Goal: Task Accomplishment & Management: Manage account settings

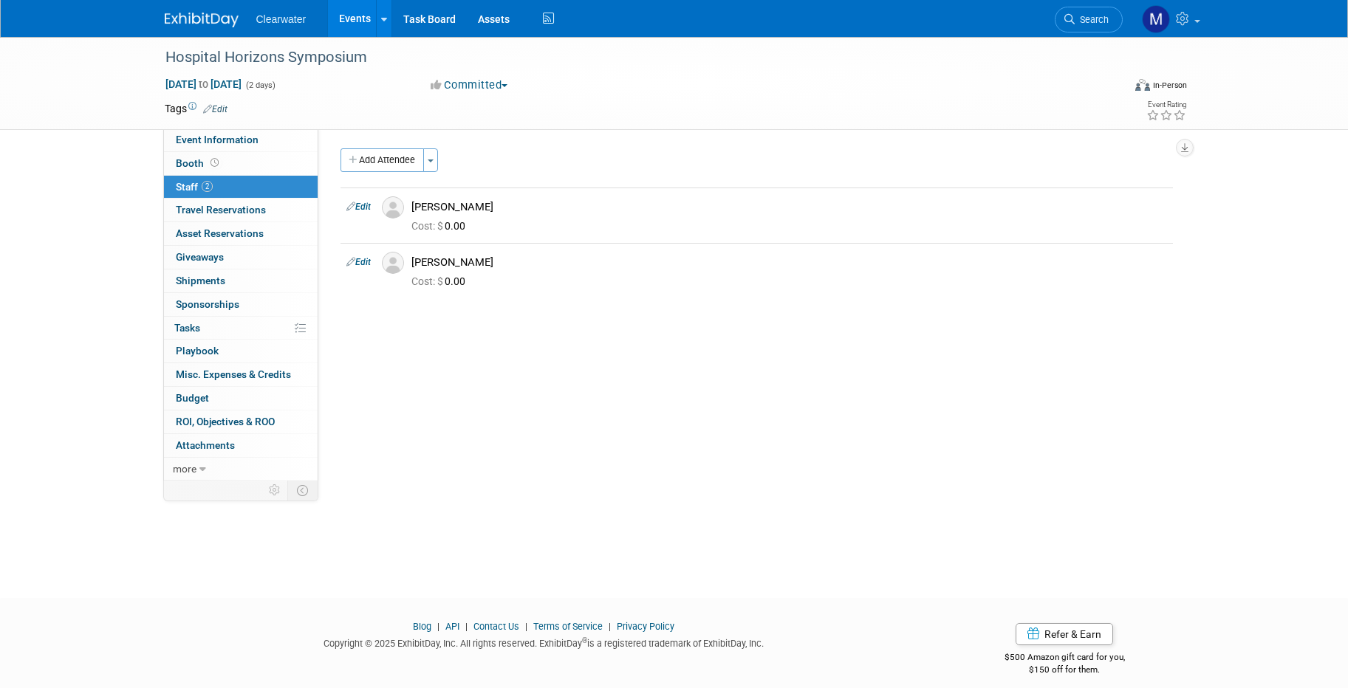
click at [691, 428] on div "Salesforce Campaign: Edit Lead Tracker: Edit Event Notes: Edit X Pre-Attendee L…" at bounding box center [751, 300] width 866 height 343
click at [349, 12] on link "Events" at bounding box center [355, 18] width 54 height 37
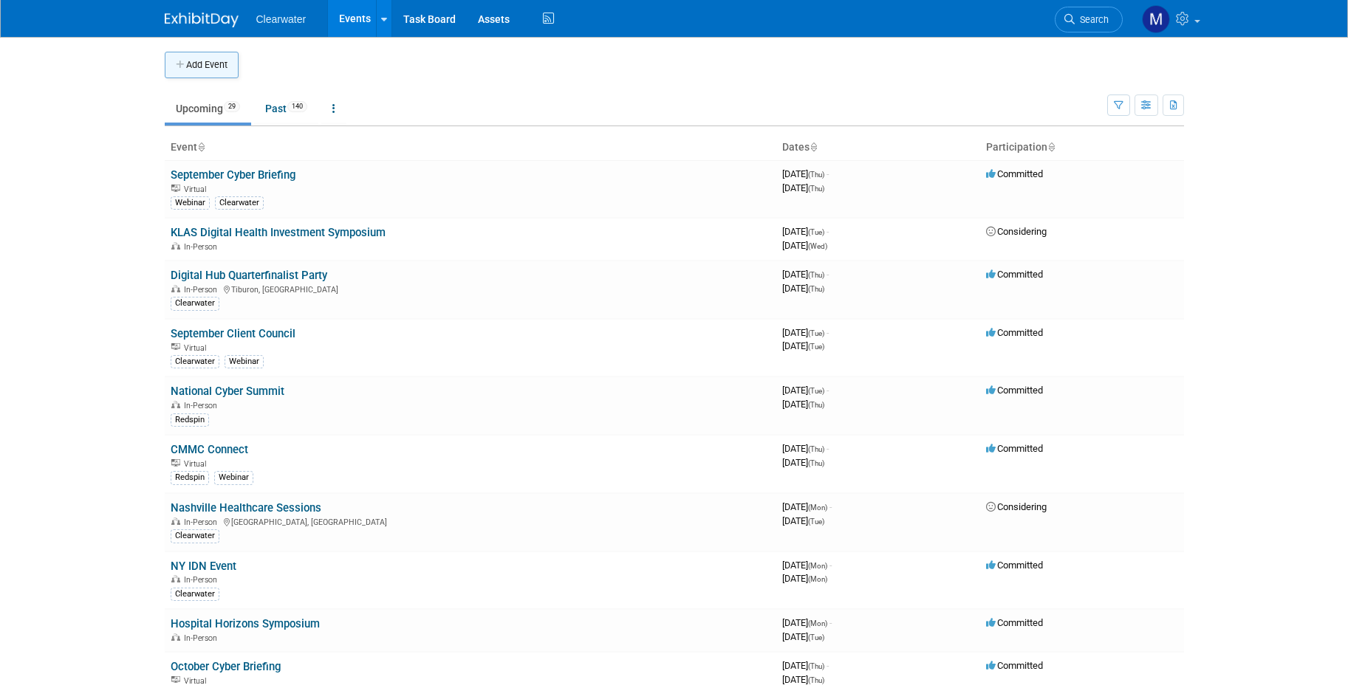
click at [224, 57] on button "Add Event" at bounding box center [202, 65] width 74 height 27
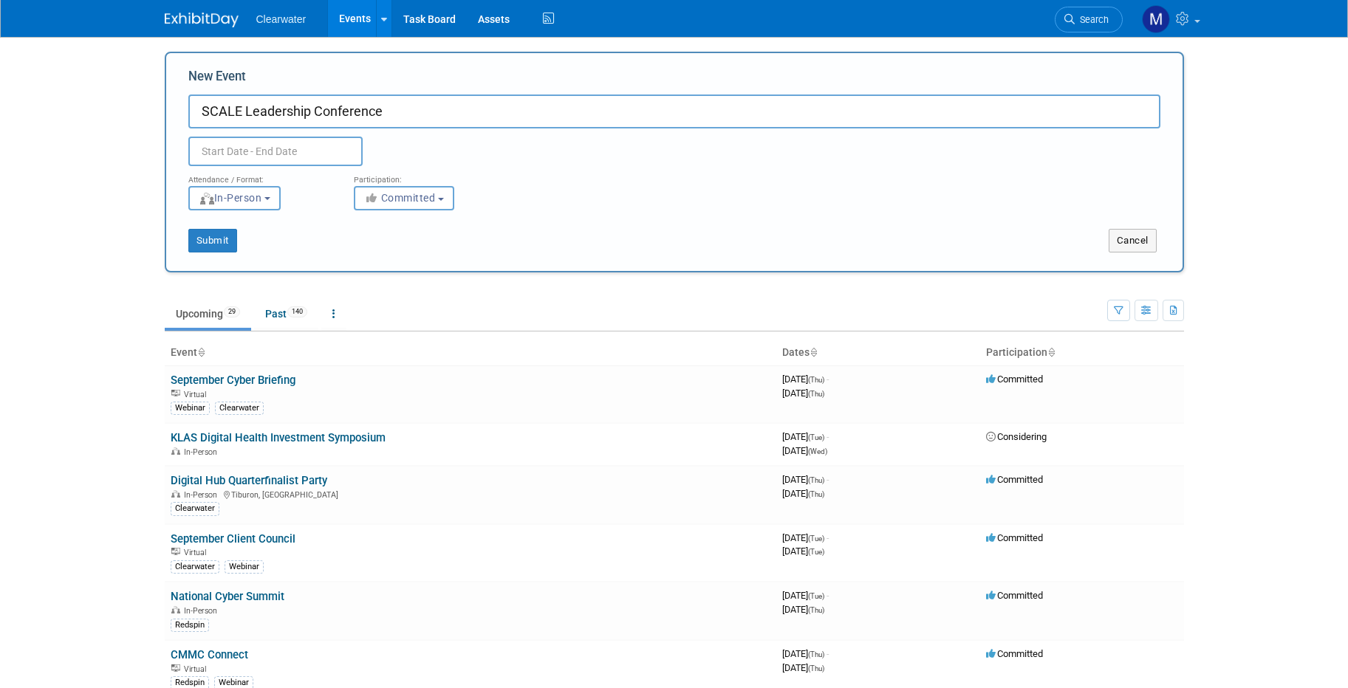
click at [243, 112] on input "SCALE Leadership Conference" at bounding box center [674, 112] width 972 height 34
type input "SCALE Healthcare Leadership Conference"
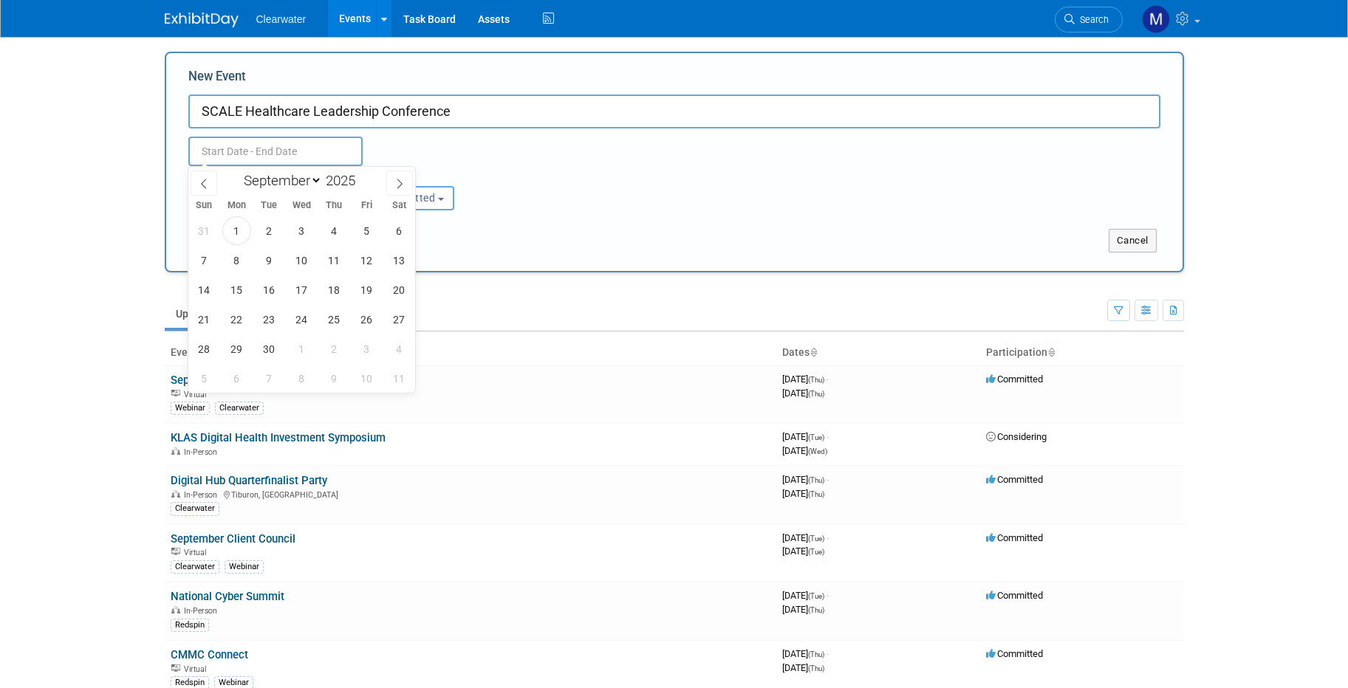
click at [290, 154] on input "text" at bounding box center [275, 152] width 174 height 30
click at [399, 182] on icon at bounding box center [399, 184] width 10 height 10
select select "9"
click at [270, 286] on span "14" at bounding box center [269, 290] width 29 height 29
type input "[DATE] to [DATE]"
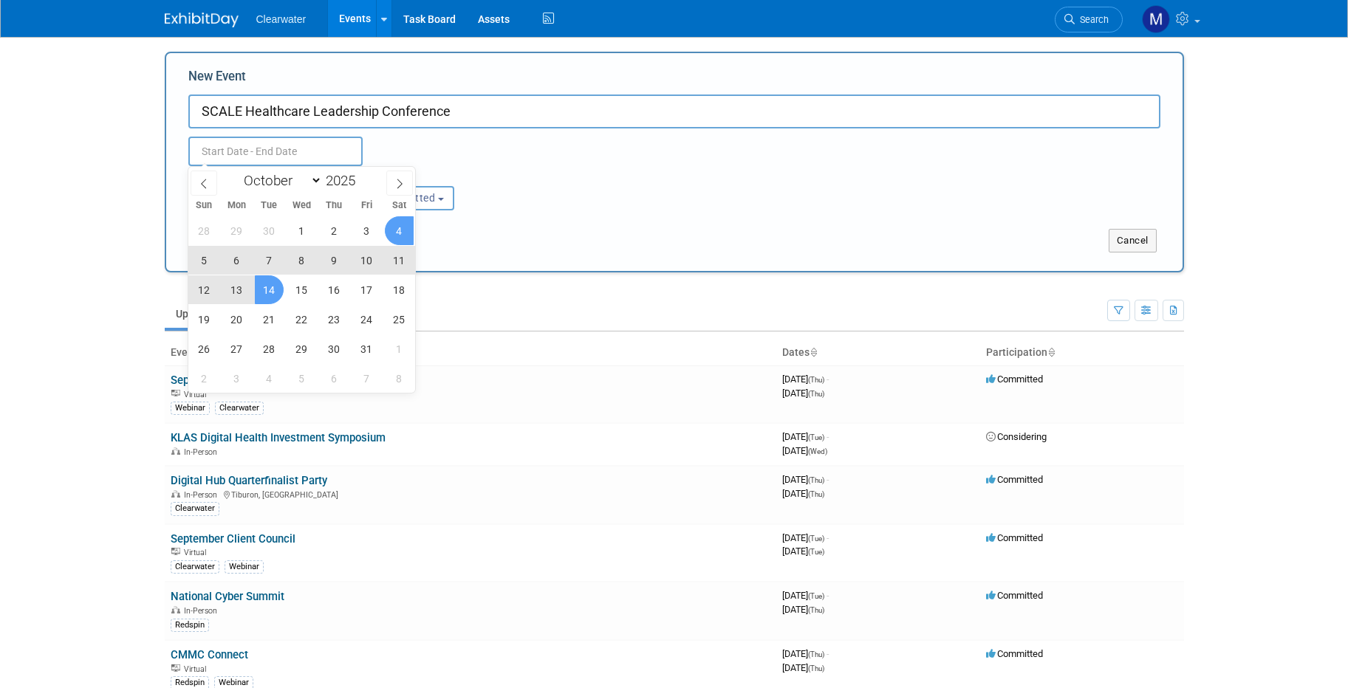
type input "[DATE] to [DATE]"
click at [515, 154] on div "[DATE] to [DATE] Duplicate Event Warning" at bounding box center [674, 148] width 994 height 38
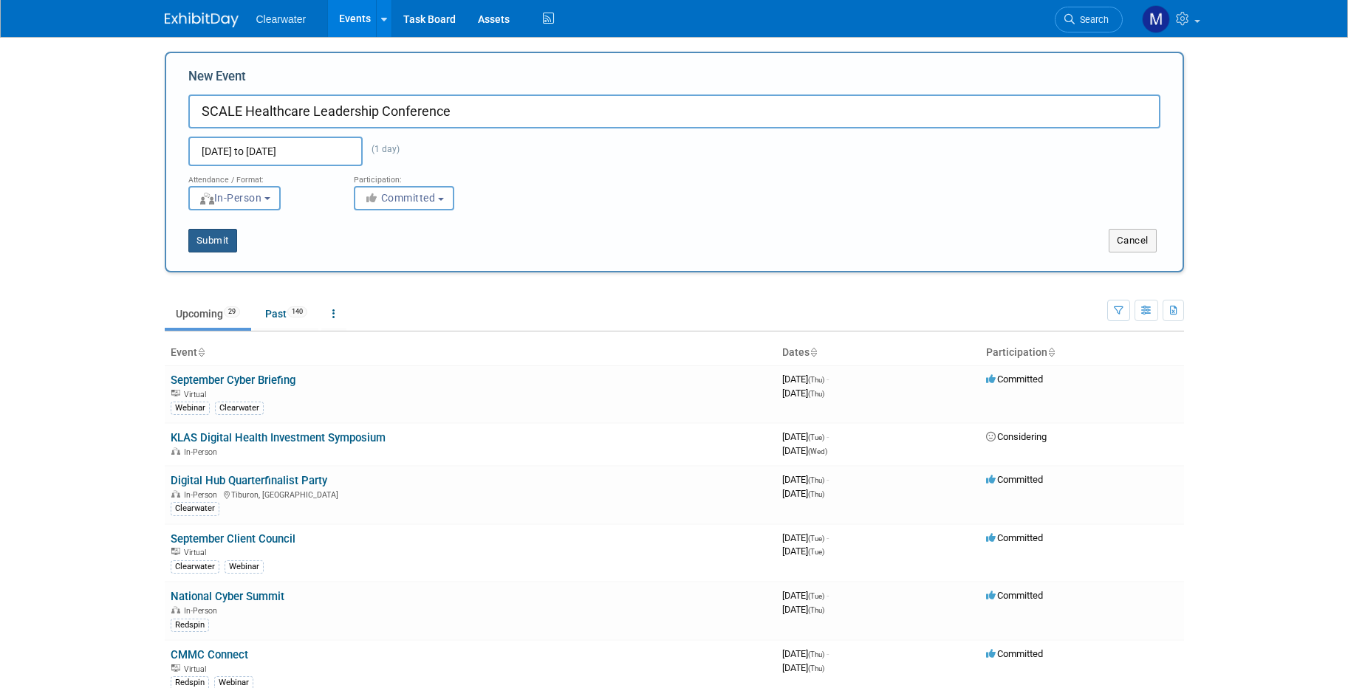
click at [200, 246] on button "Submit" at bounding box center [212, 241] width 49 height 24
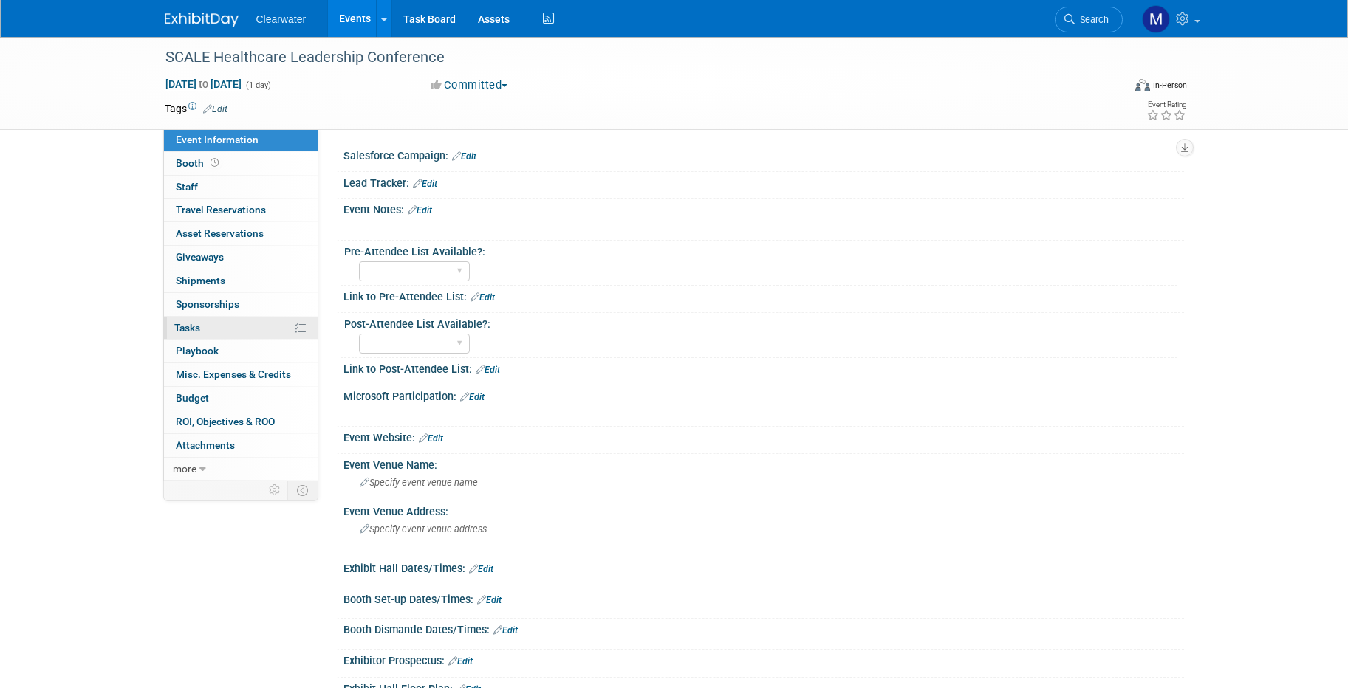
click at [202, 323] on link "0% Tasks 0%" at bounding box center [241, 328] width 154 height 23
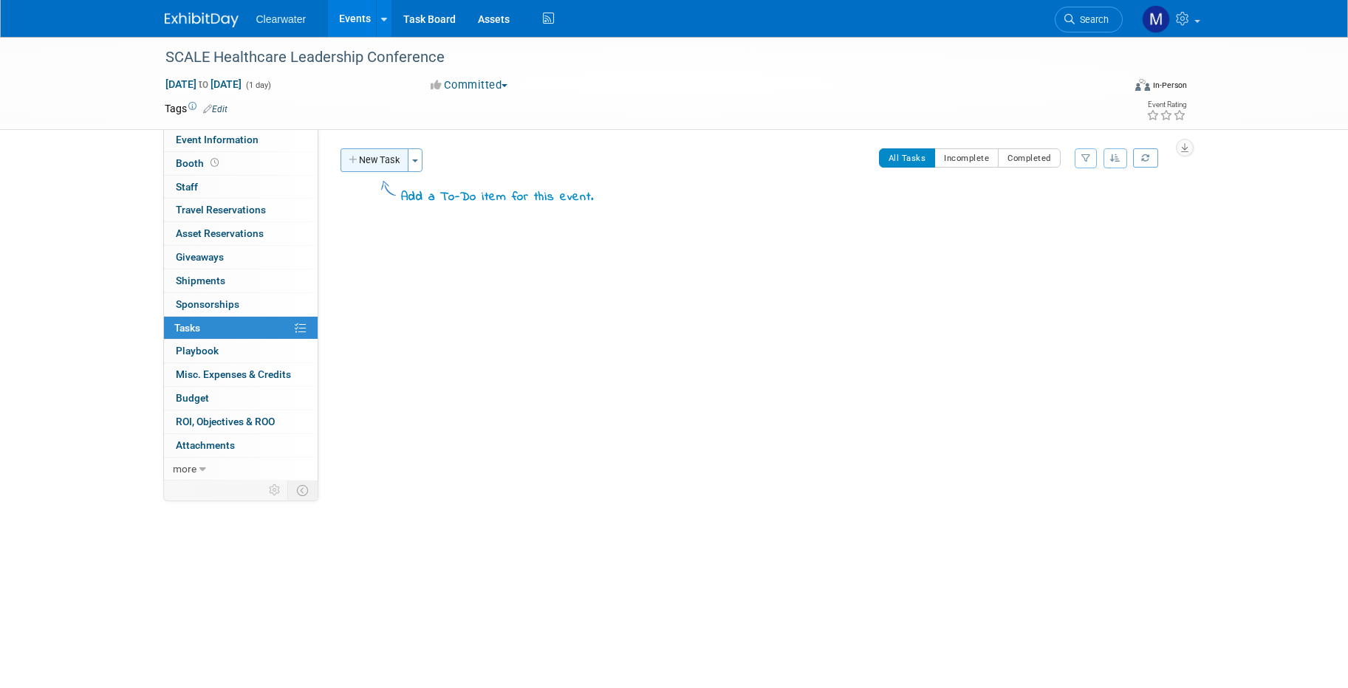
click at [385, 169] on button "New Task" at bounding box center [375, 160] width 68 height 24
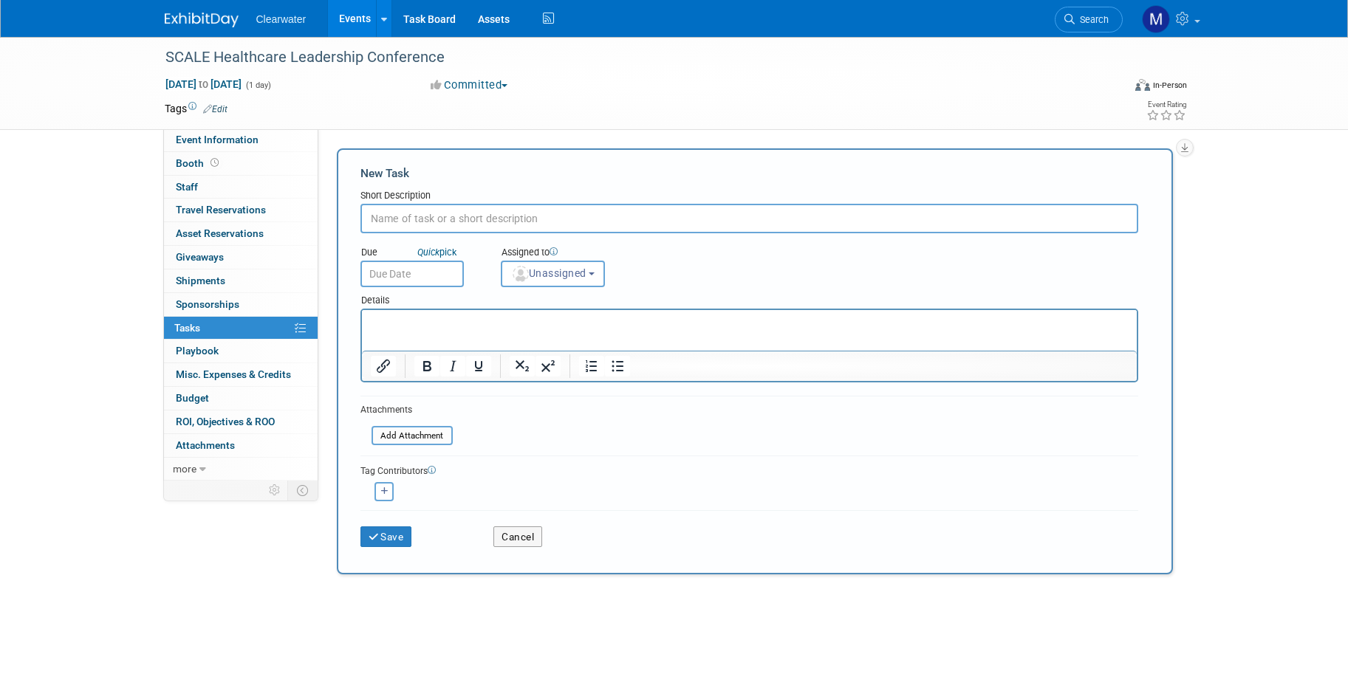
drag, startPoint x: 472, startPoint y: 334, endPoint x: 468, endPoint y: 316, distance: 18.1
click at [472, 331] on html at bounding box center [748, 320] width 775 height 21
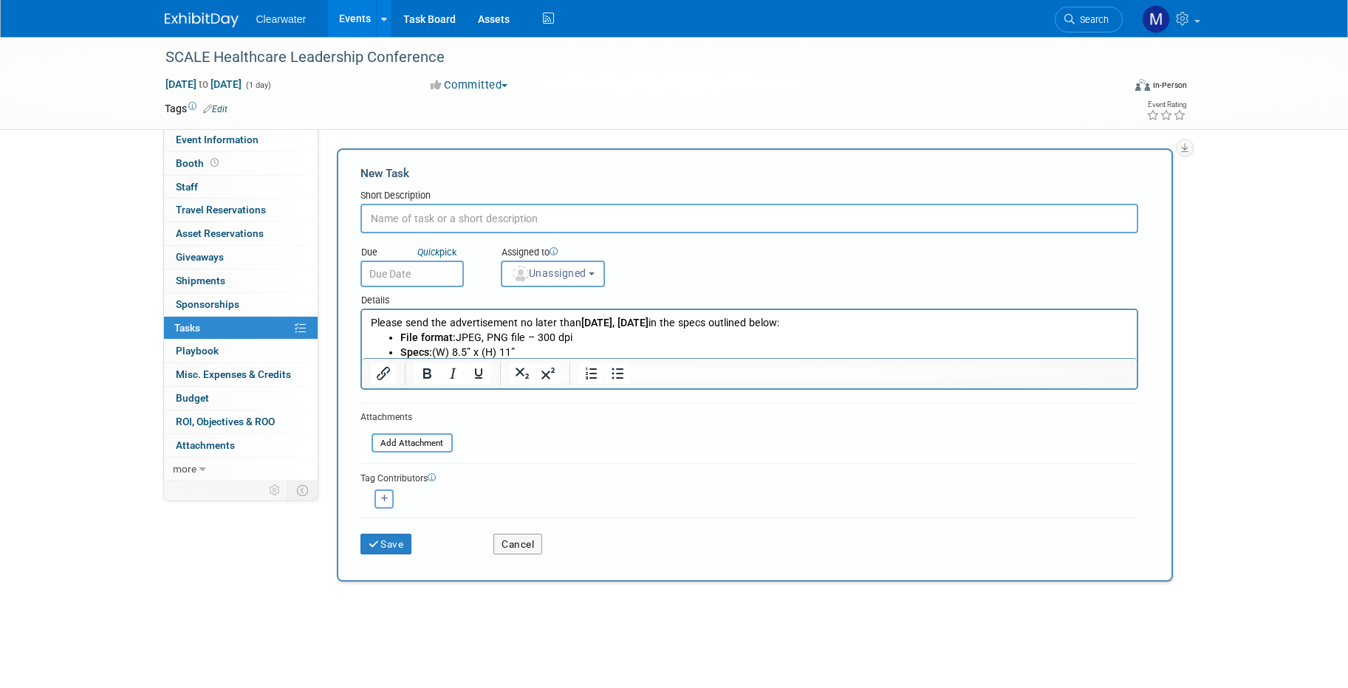
click at [439, 211] on input "text" at bounding box center [749, 219] width 778 height 30
type input "Create 8.5x11 Advertisement"
click at [564, 273] on span "Unassigned" at bounding box center [548, 273] width 75 height 12
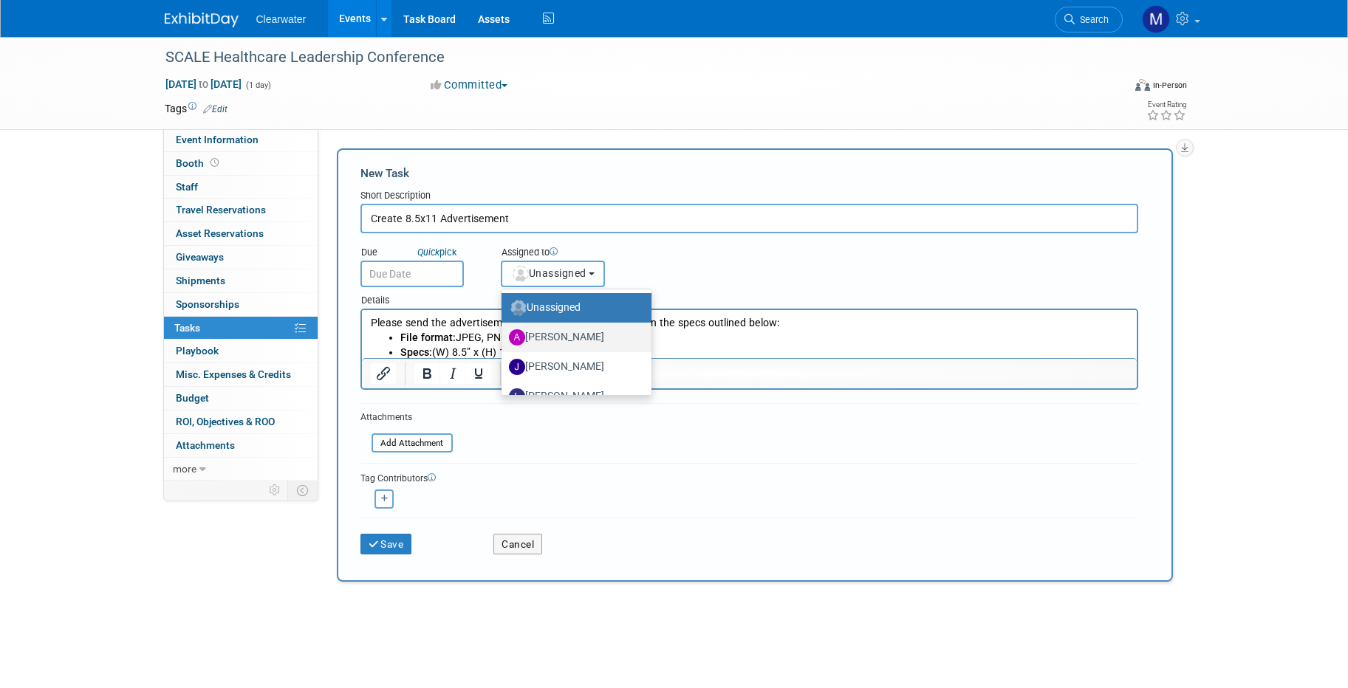
scroll to position [89, 0]
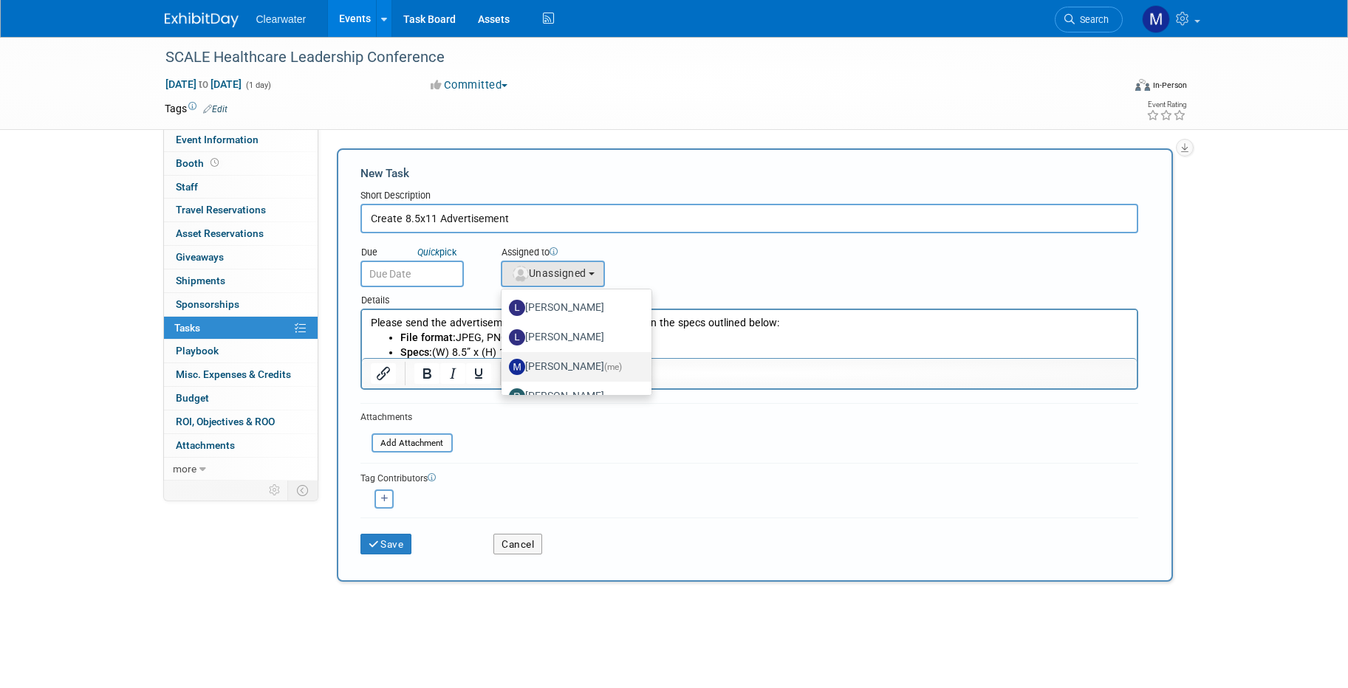
click at [586, 360] on label "Monica Pastor (me)" at bounding box center [573, 367] width 128 height 24
click at [504, 360] on input "Monica Pastor (me)" at bounding box center [499, 365] width 10 height 10
select select "64254334-9387-4d6a-96b6-2827250710f2"
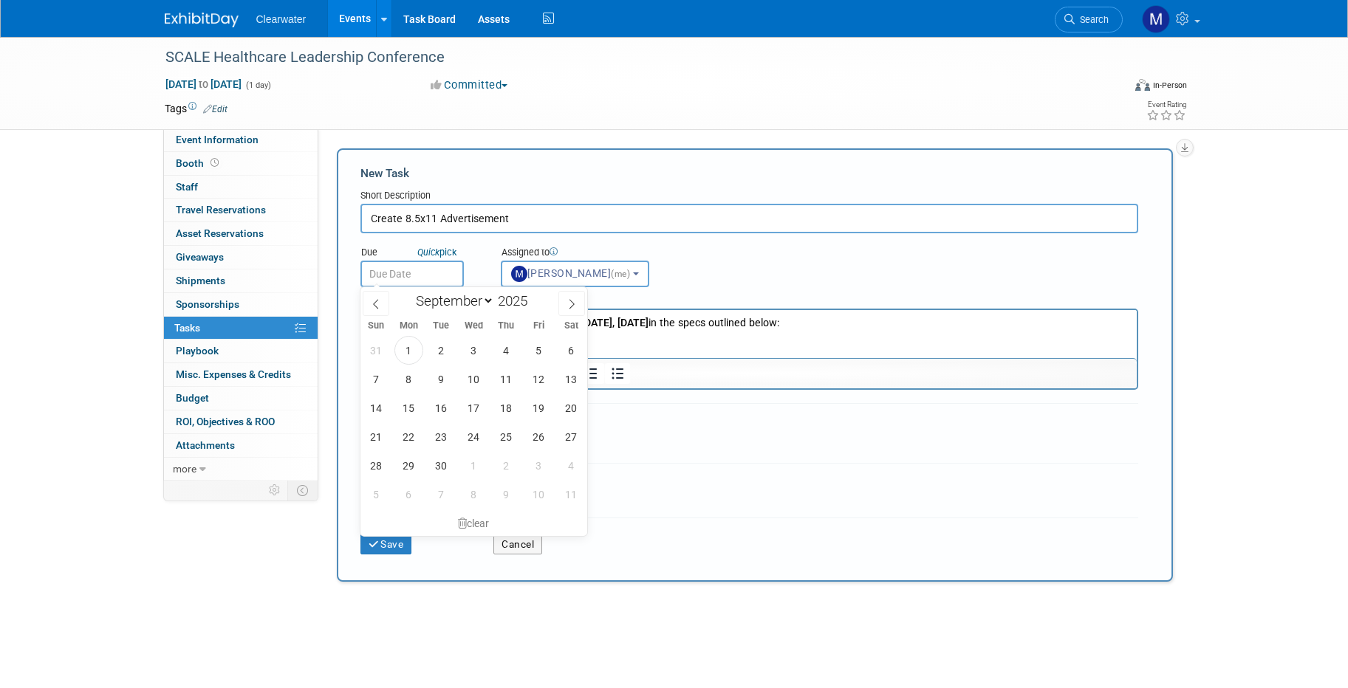
click at [410, 273] on input "text" at bounding box center [411, 274] width 103 height 27
click at [469, 351] on span "3" at bounding box center [473, 350] width 29 height 29
type input "Sep 3, 2025"
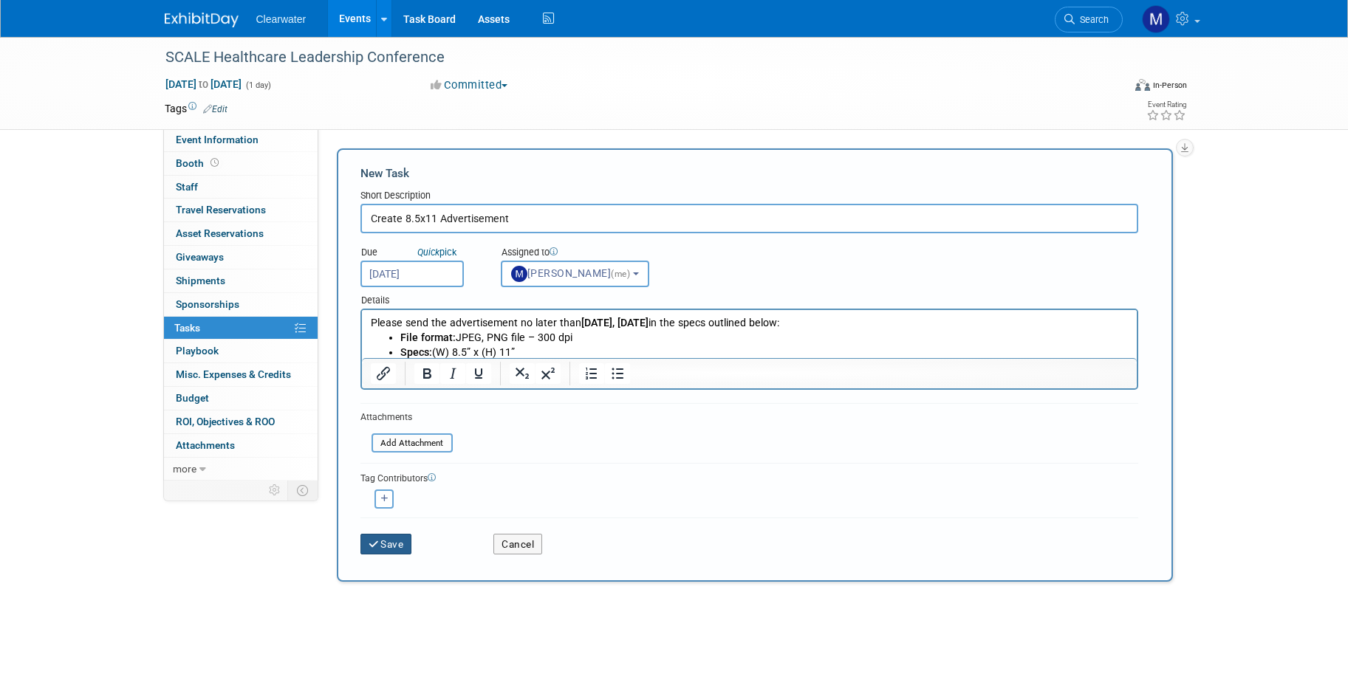
click at [398, 534] on button "Save" at bounding box center [386, 544] width 52 height 21
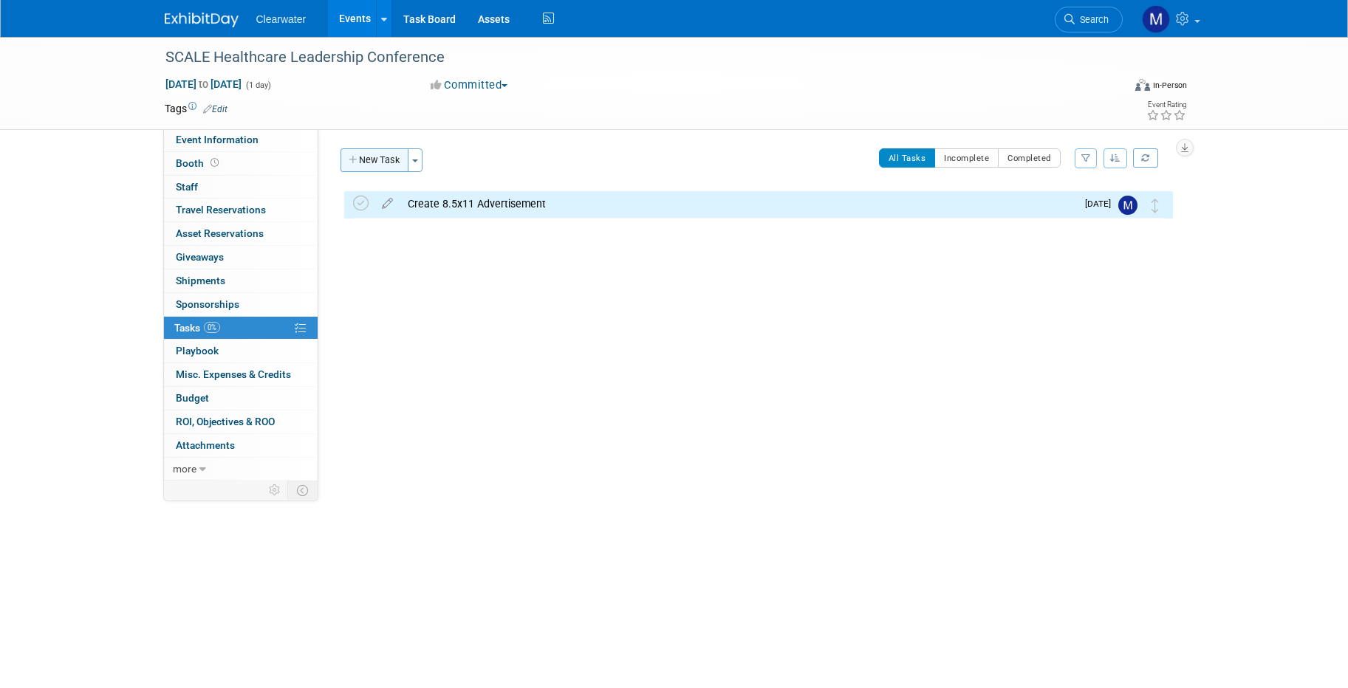
click at [387, 165] on button "New Task" at bounding box center [375, 160] width 68 height 24
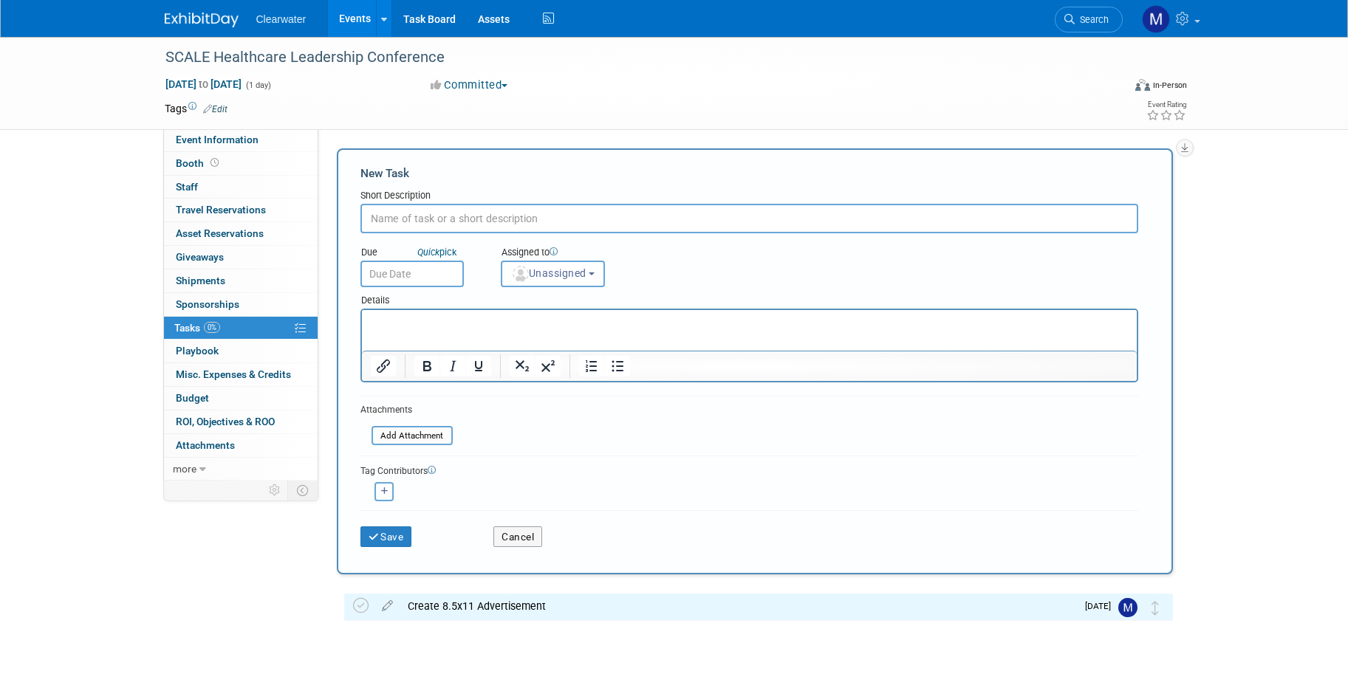
scroll to position [0, 0]
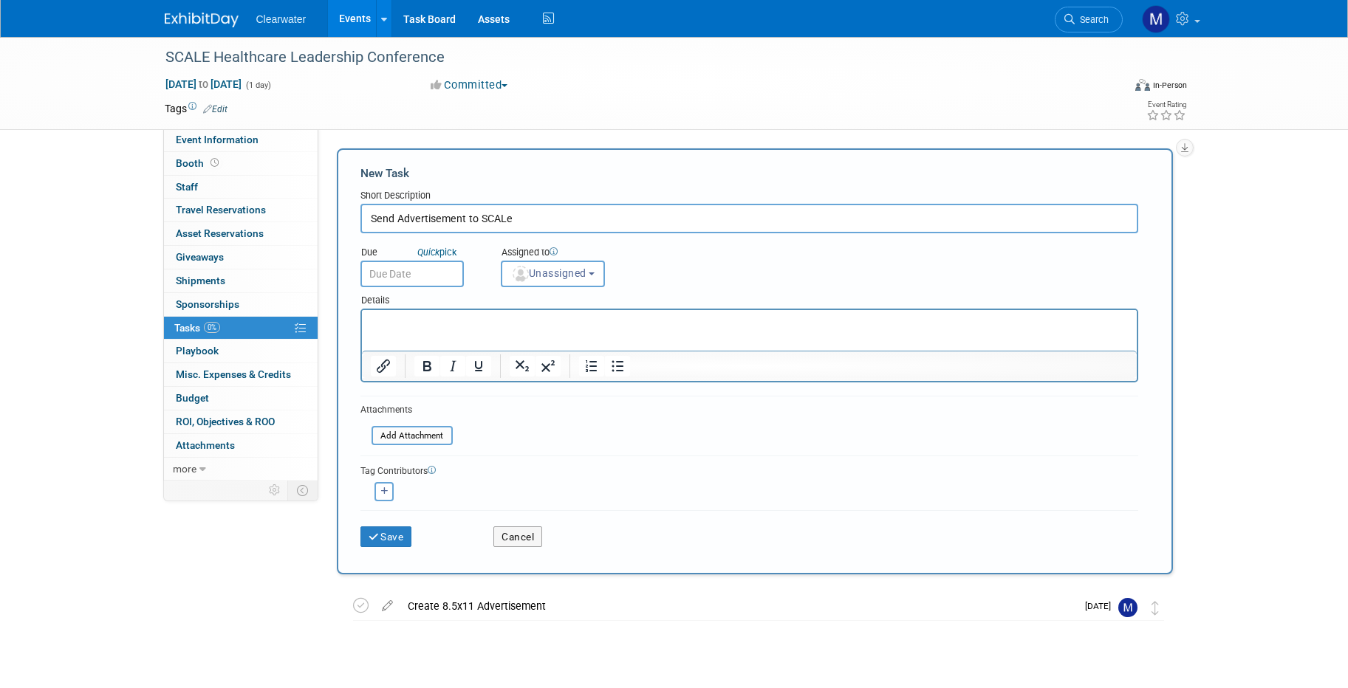
type input "Send Advertisement to SCALe"
click at [414, 281] on input "text" at bounding box center [411, 274] width 103 height 27
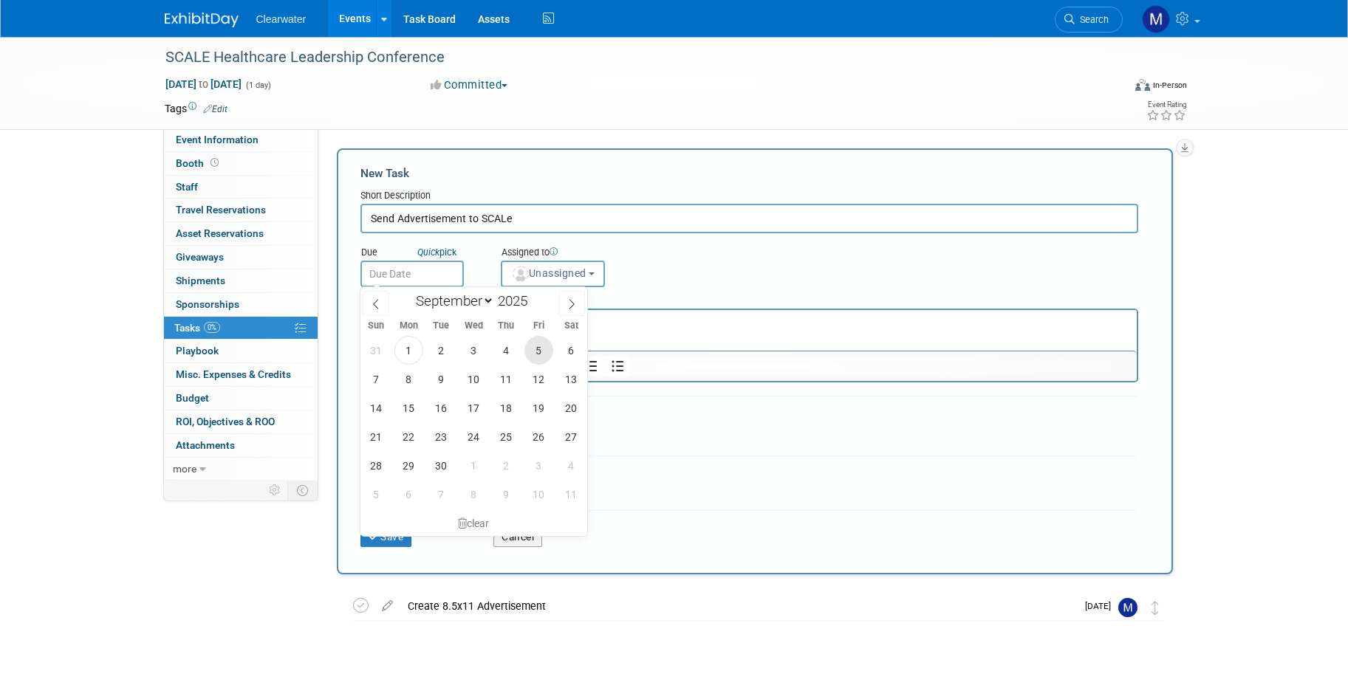
click at [544, 355] on span "5" at bounding box center [538, 350] width 29 height 29
type input "Sep 5, 2025"
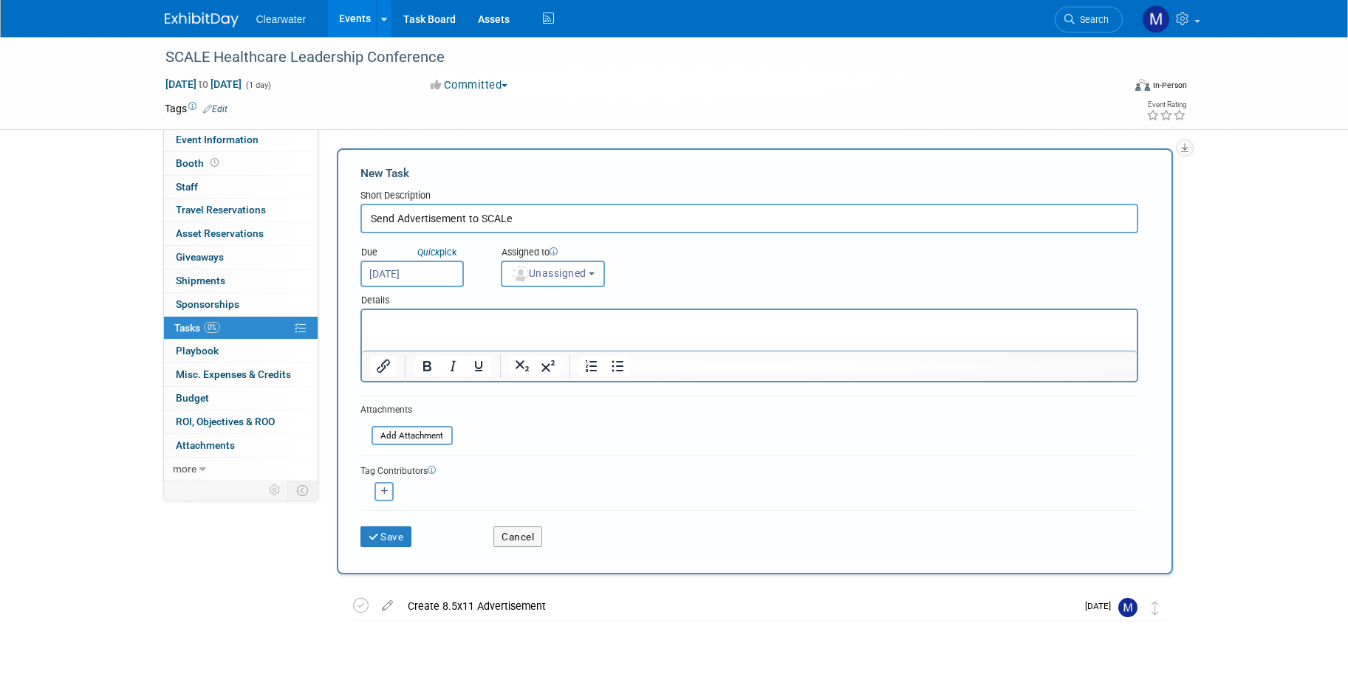
click at [553, 253] on icon at bounding box center [554, 251] width 8 height 8
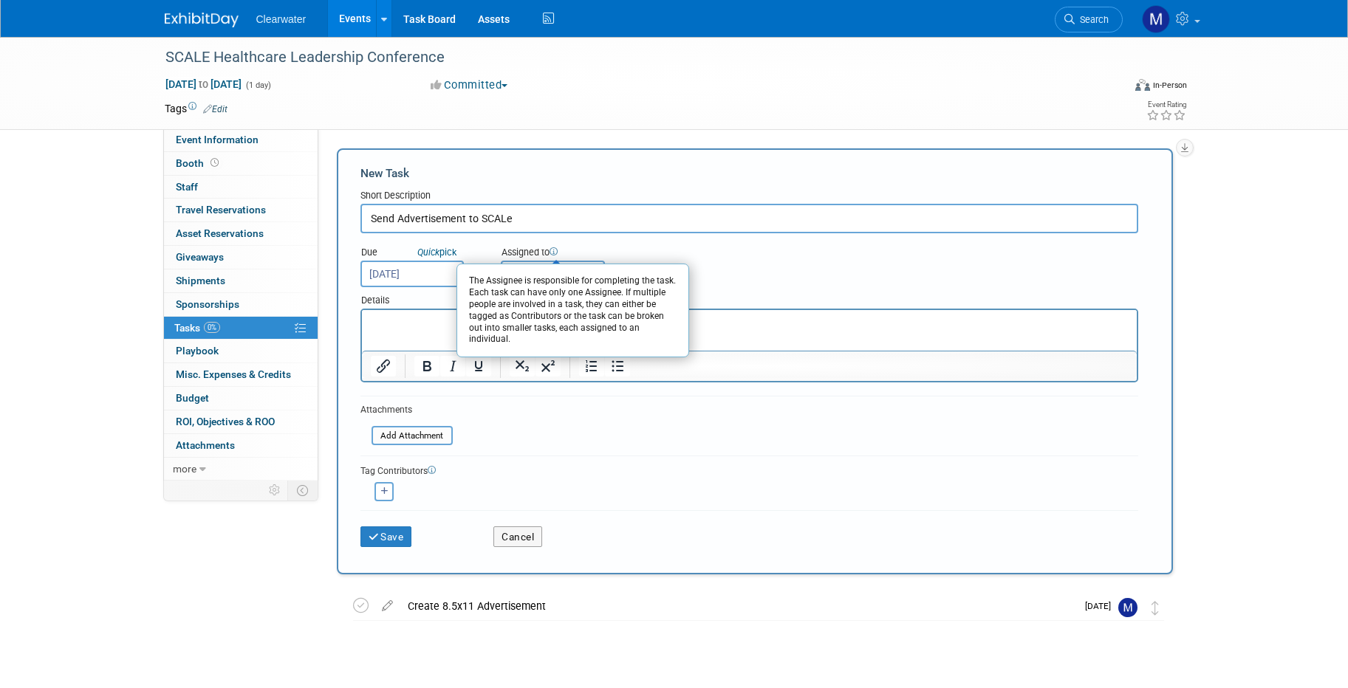
click at [774, 236] on div "Due Quick pick Sep 5, 2025 Assigned to The Assignee is responsible for completi…" at bounding box center [749, 260] width 800 height 54
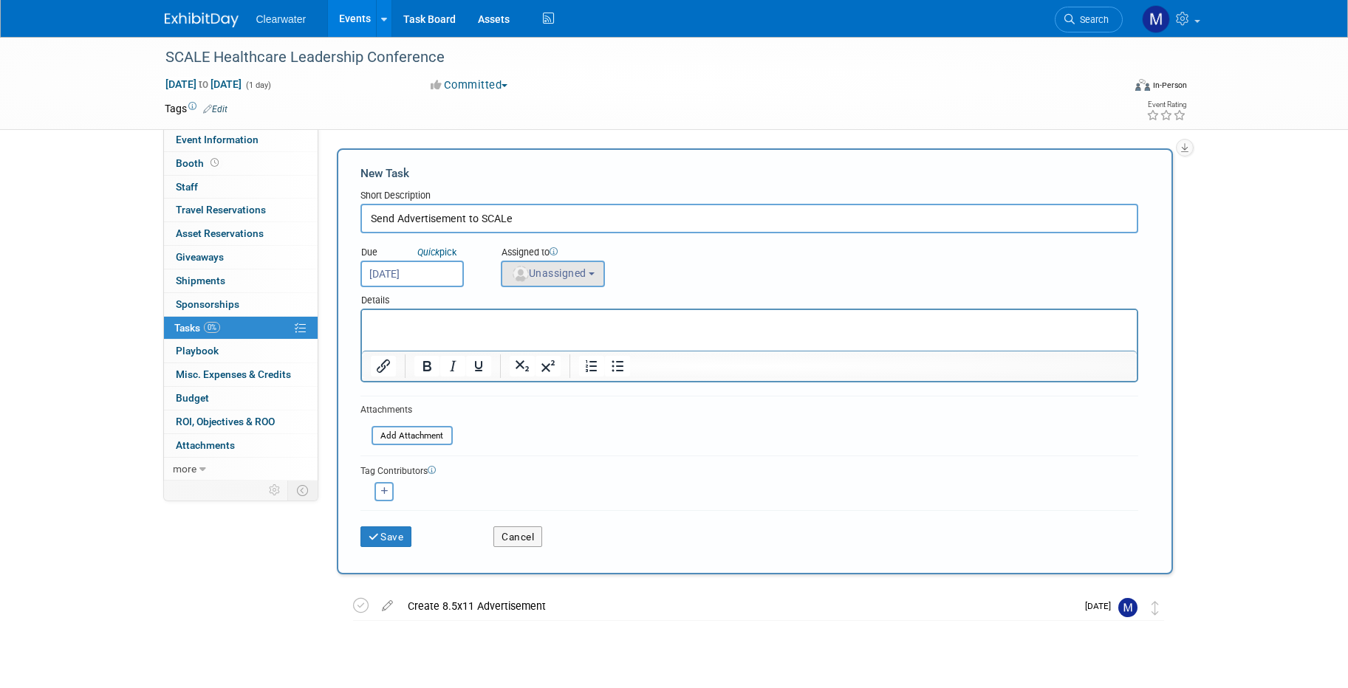
click at [558, 275] on span "Unassigned" at bounding box center [548, 273] width 75 height 12
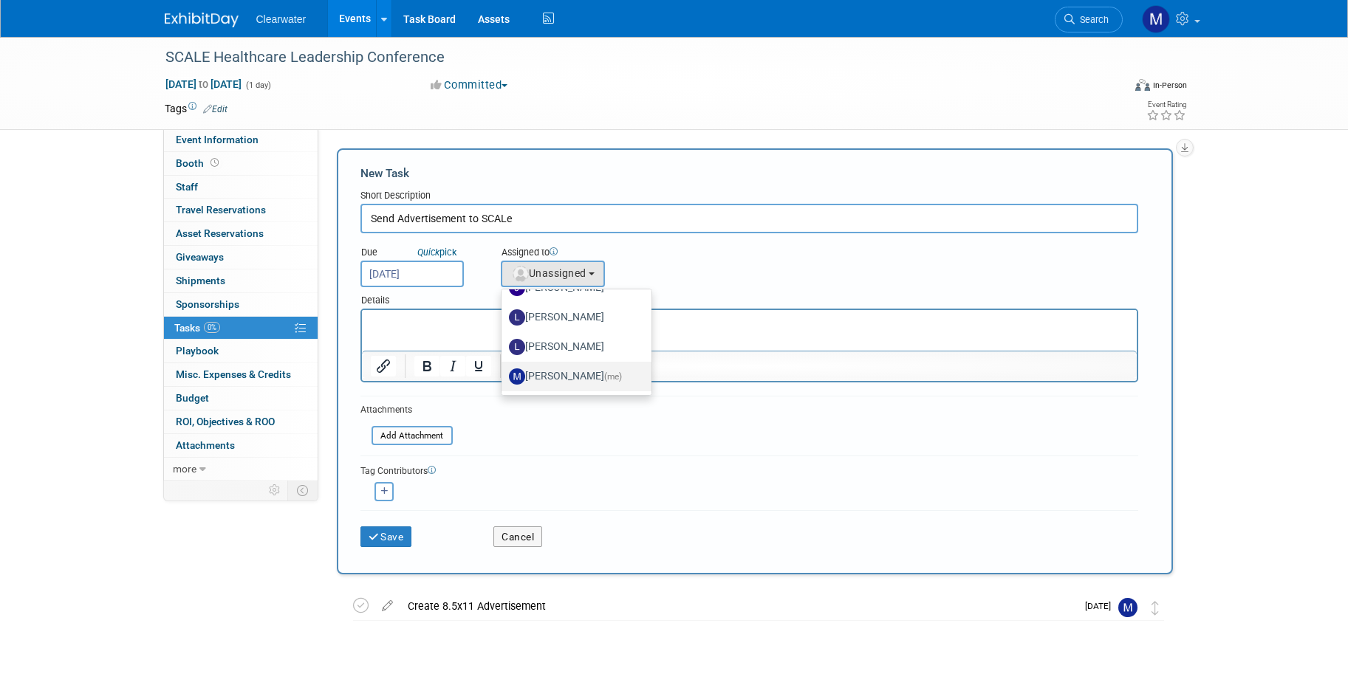
click at [582, 370] on label "Monica Pastor (me)" at bounding box center [573, 377] width 128 height 24
click at [504, 370] on input "Monica Pastor (me)" at bounding box center [499, 375] width 10 height 10
select select "64254334-9387-4d6a-96b6-2827250710f2"
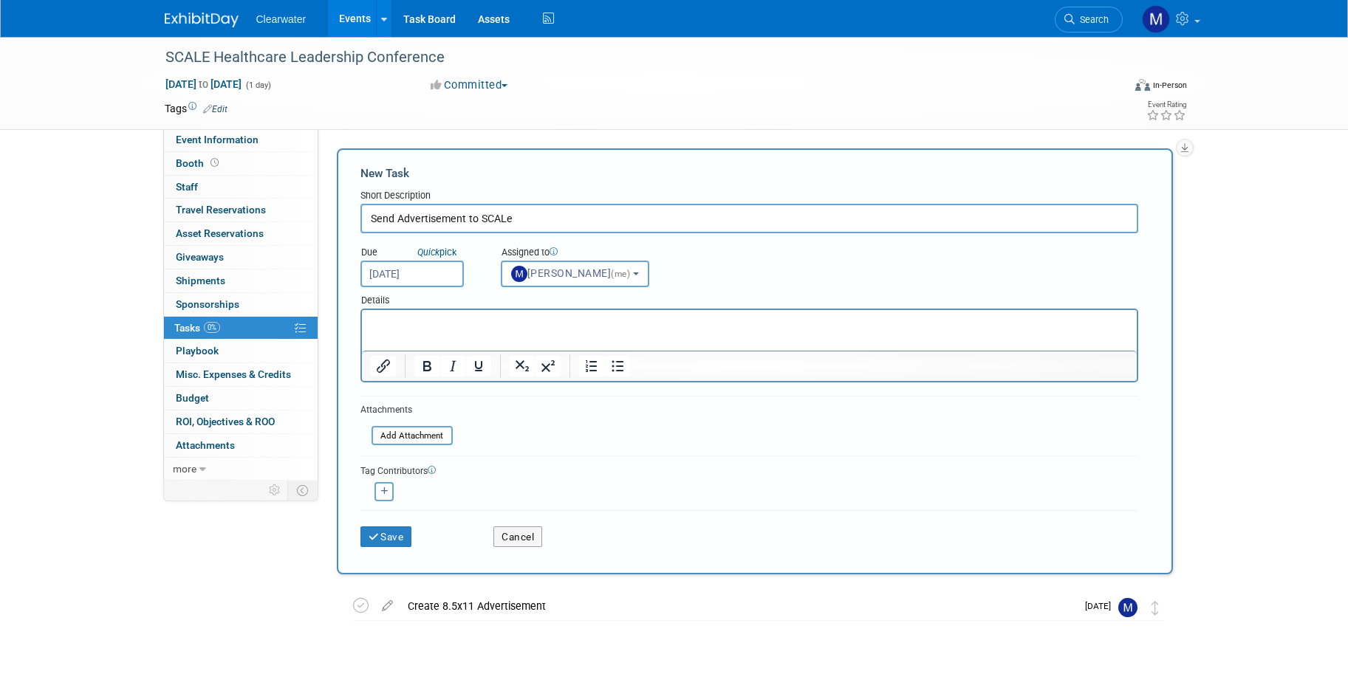
click at [518, 220] on input "Send Advertisement to SCALe" at bounding box center [749, 219] width 778 height 30
type input "Send Advertisement to SCALE"
click at [485, 326] on p "Rich Text Area. Press ALT-0 for help." at bounding box center [749, 323] width 758 height 15
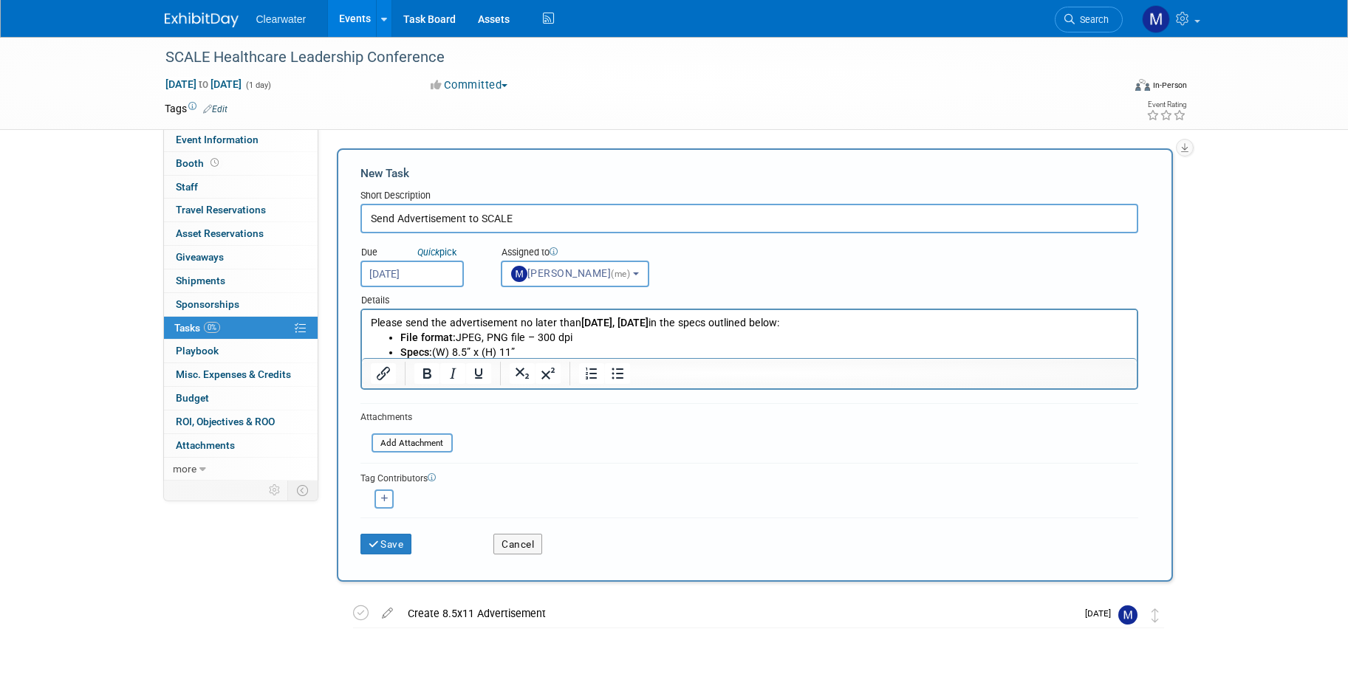
scroll to position [3, 0]
click at [383, 533] on button "Save" at bounding box center [386, 541] width 52 height 21
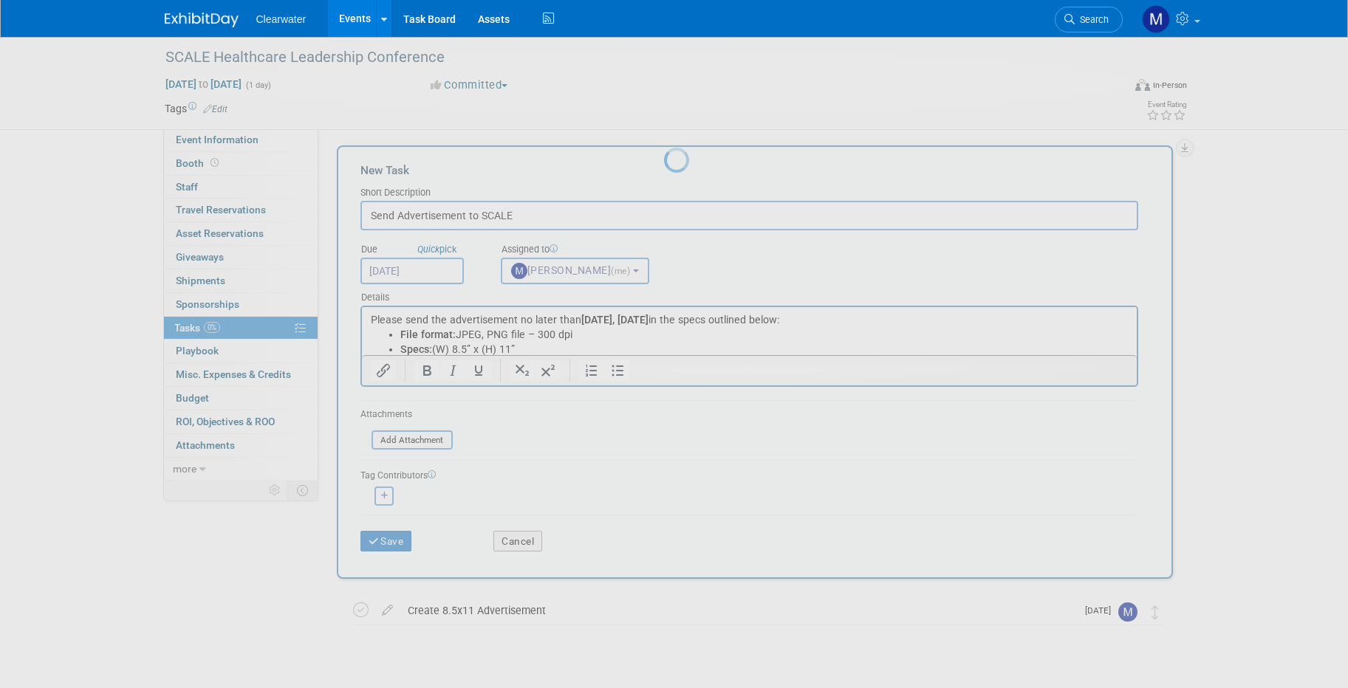
scroll to position [0, 0]
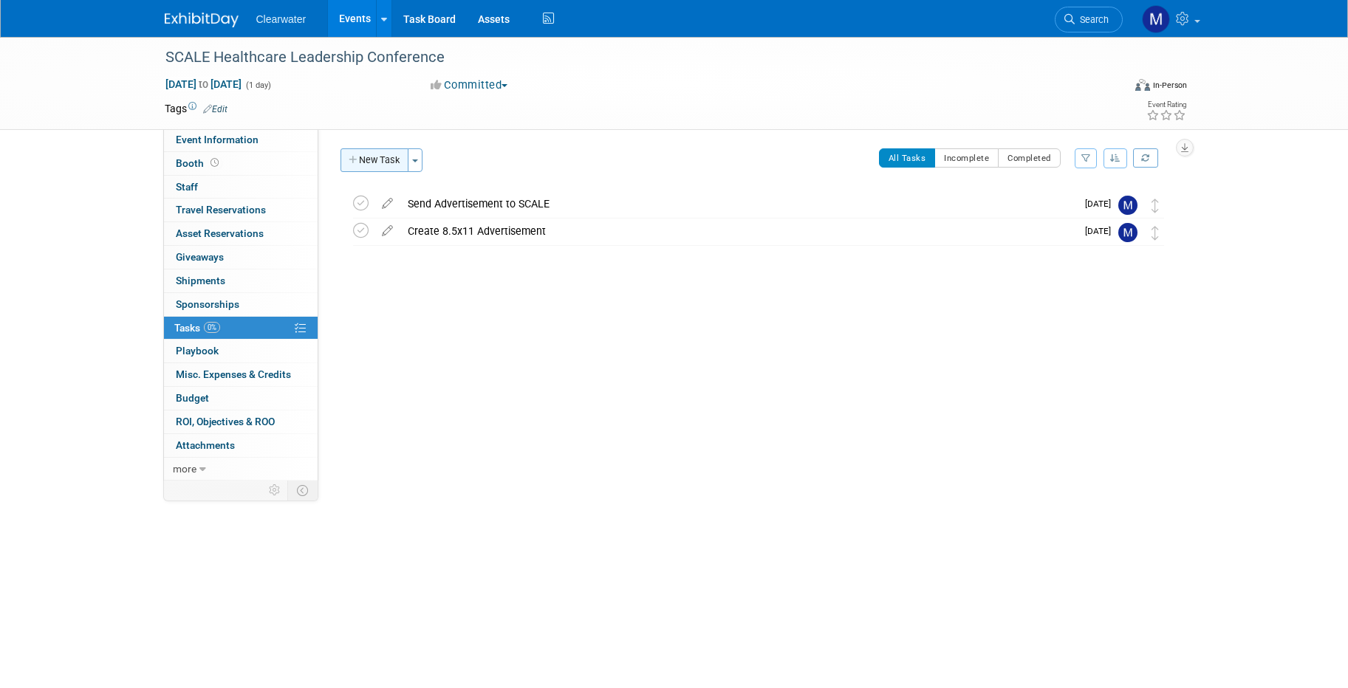
click at [380, 167] on button "New Task" at bounding box center [375, 160] width 68 height 24
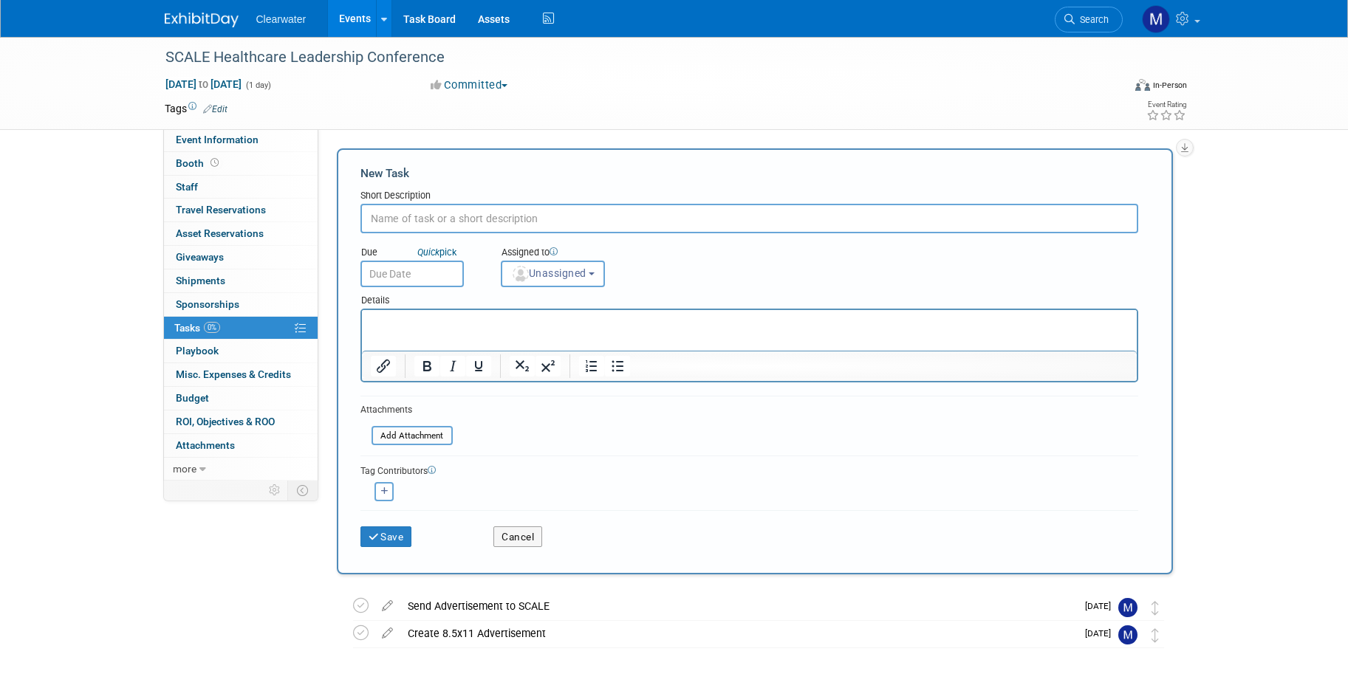
click at [433, 331] on html at bounding box center [748, 320] width 775 height 21
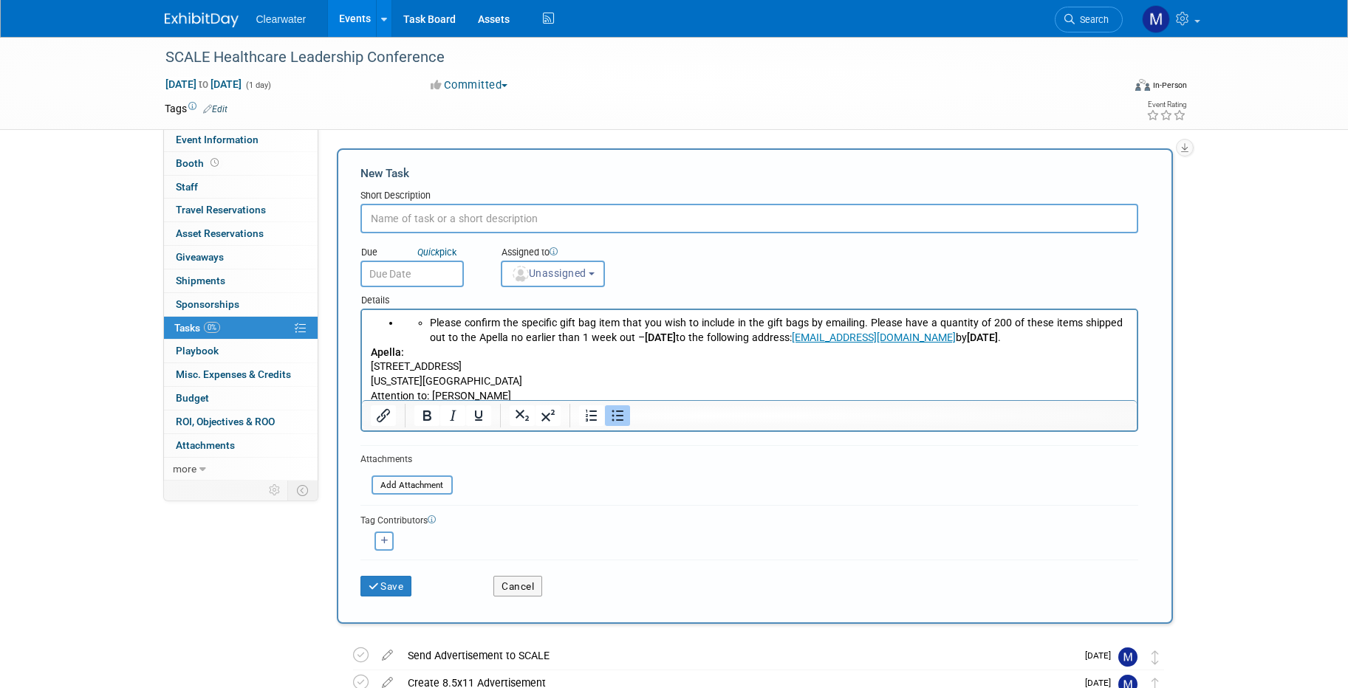
click at [435, 214] on input "text" at bounding box center [749, 219] width 778 height 30
type input "Ship gifts (200 qty) to SCALE to arrive by"
click at [693, 346] on p "Apella:" at bounding box center [749, 353] width 758 height 15
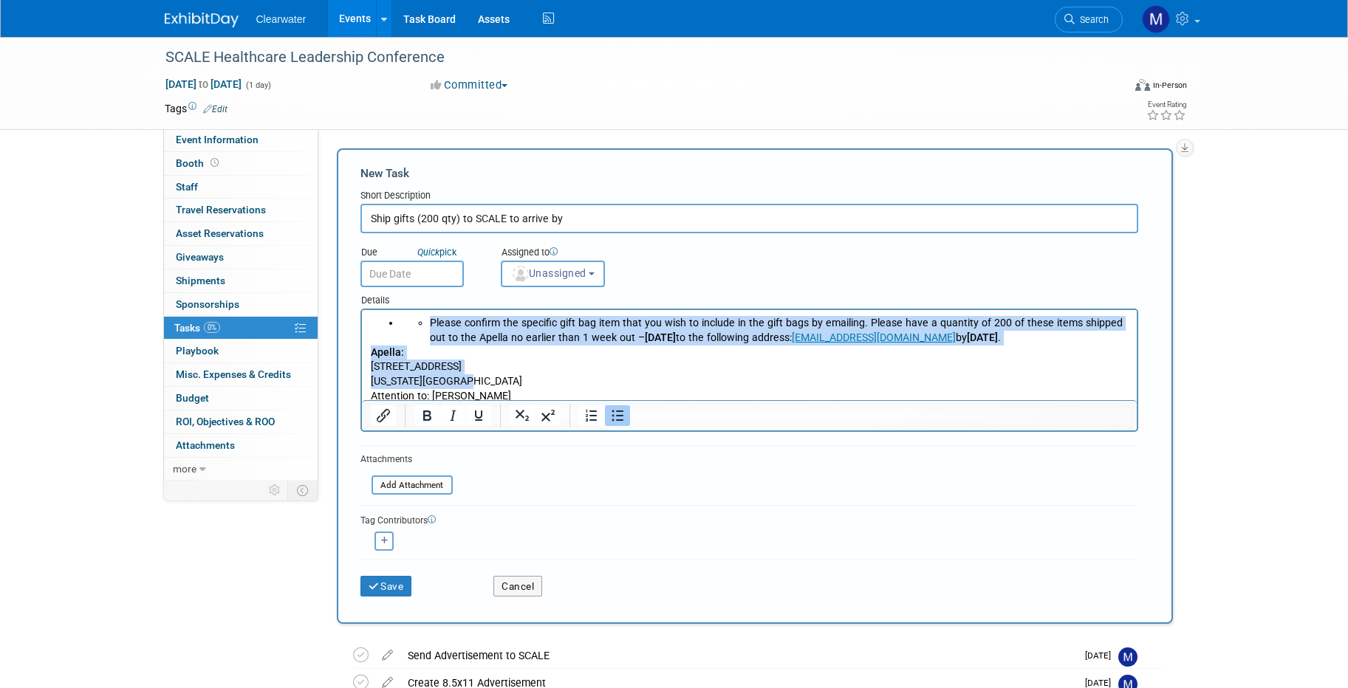
drag, startPoint x: 527, startPoint y: 384, endPoint x: 593, endPoint y: 584, distance: 210.0
click at [361, 310] on html "Please confirm the specific gift bag item that you wish to include in the gift …" at bounding box center [748, 357] width 775 height 94
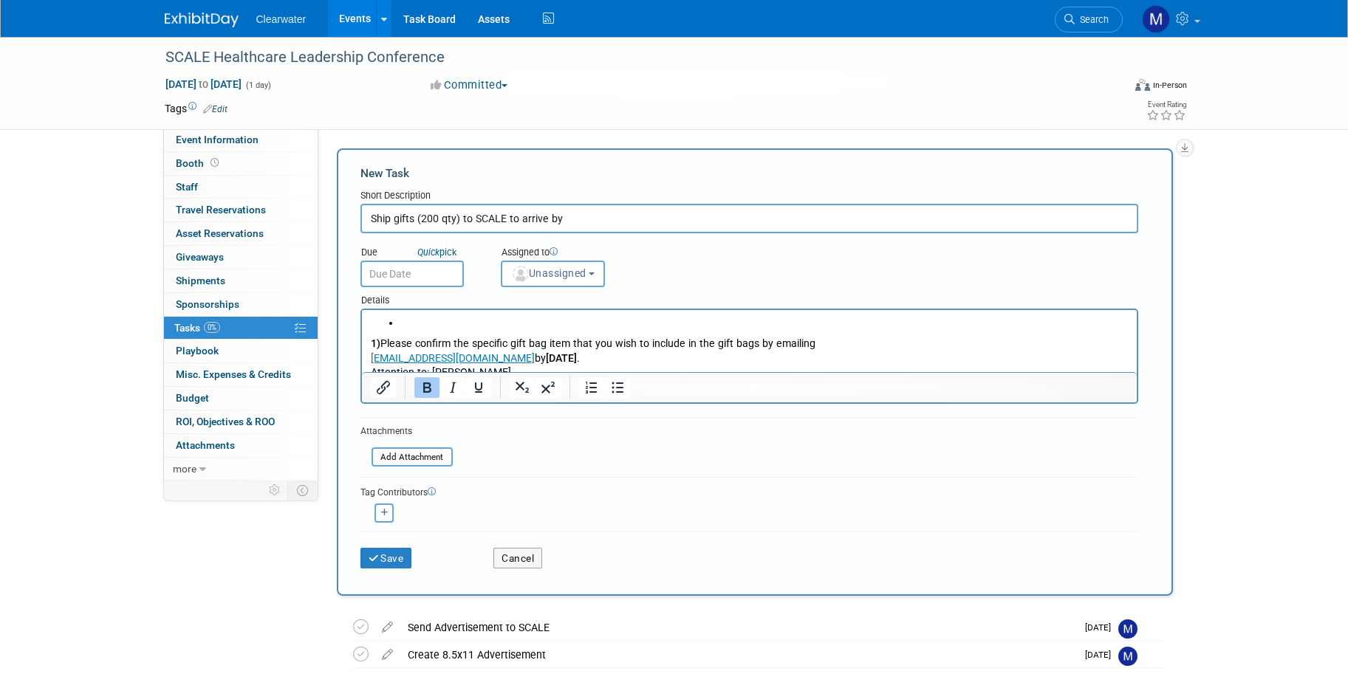
drag, startPoint x: 386, startPoint y: 335, endPoint x: 374, endPoint y: 315, distance: 23.2
click at [374, 315] on html "1) Please confirm the specific gift bag item that you wish to include in the gi…" at bounding box center [748, 345] width 775 height 70
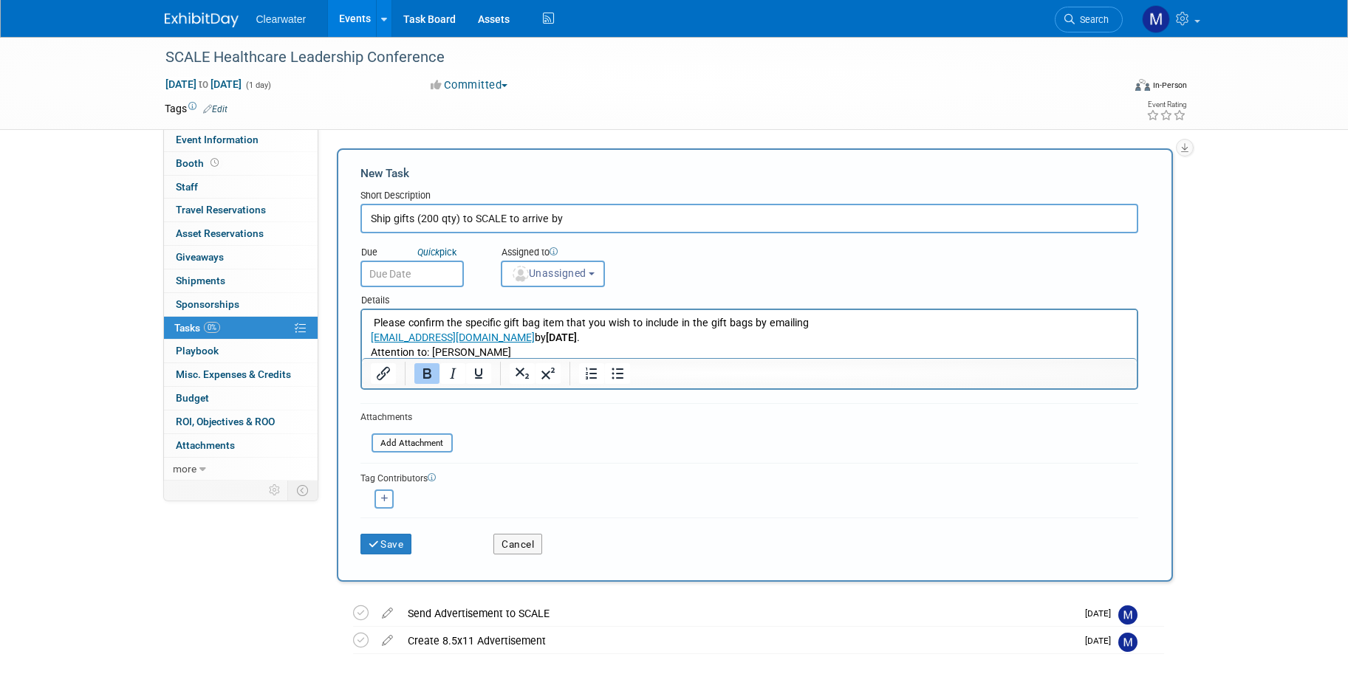
drag, startPoint x: 575, startPoint y: 213, endPoint x: 324, endPoint y: 212, distance: 251.1
click at [324, 212] on div "Salesforce Campaign: Edit Lead Tracker: Edit Event Notes: Edit X Pre-Attendee L…" at bounding box center [751, 300] width 866 height 343
type input "Confirm Gift bag item to Ritesh"
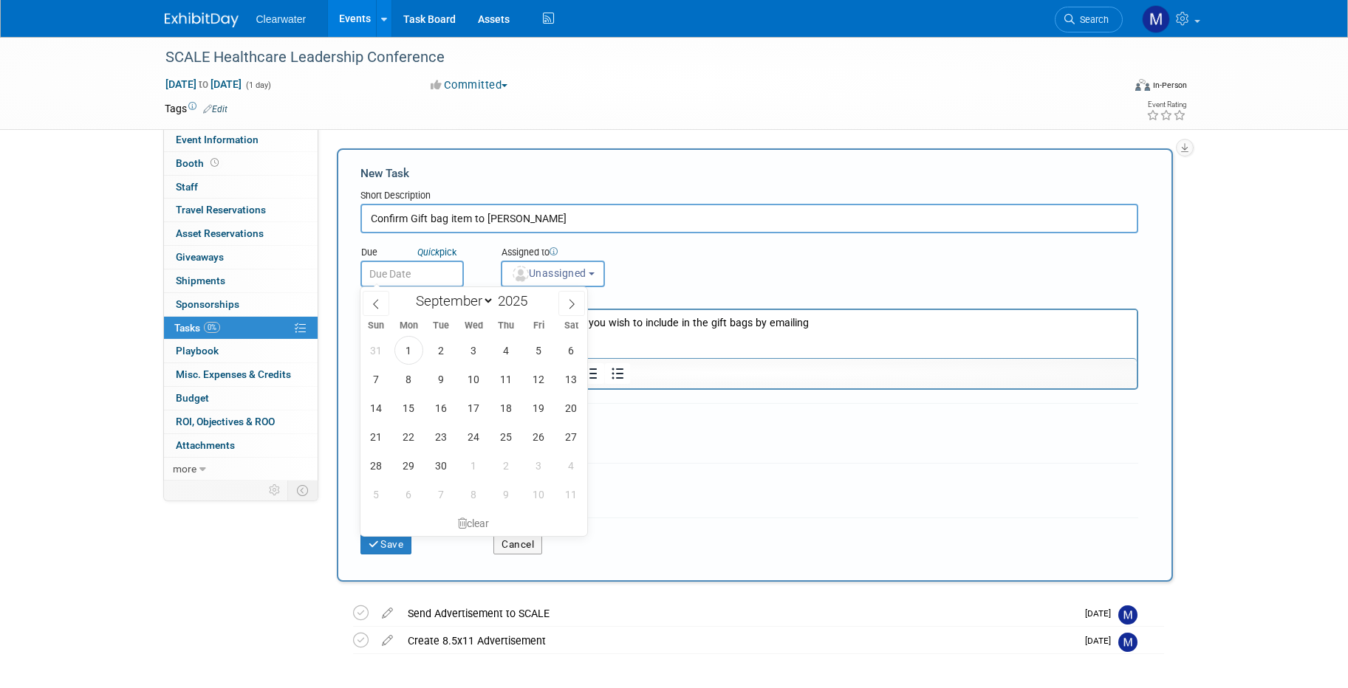
click at [403, 273] on input "text" at bounding box center [411, 274] width 103 height 27
click at [541, 405] on span "19" at bounding box center [538, 408] width 29 height 29
type input "Sep 19, 2025"
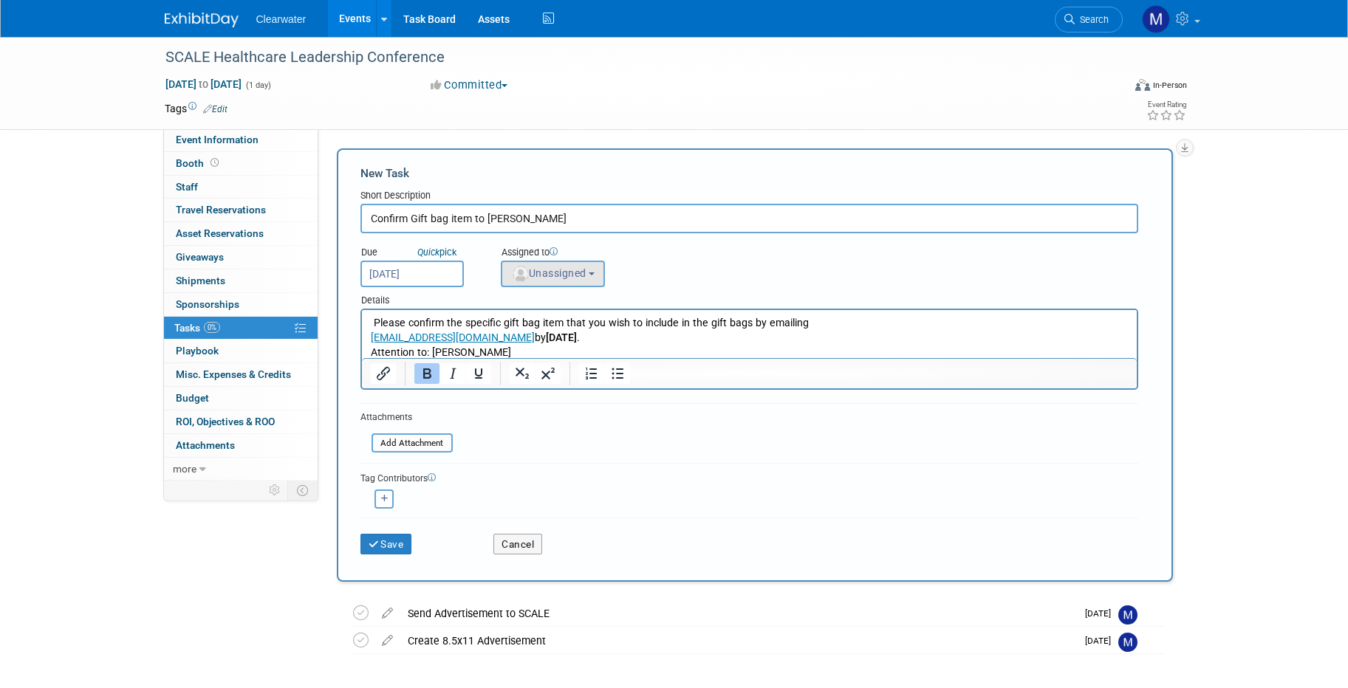
click at [578, 284] on button "Unassigned" at bounding box center [553, 274] width 105 height 27
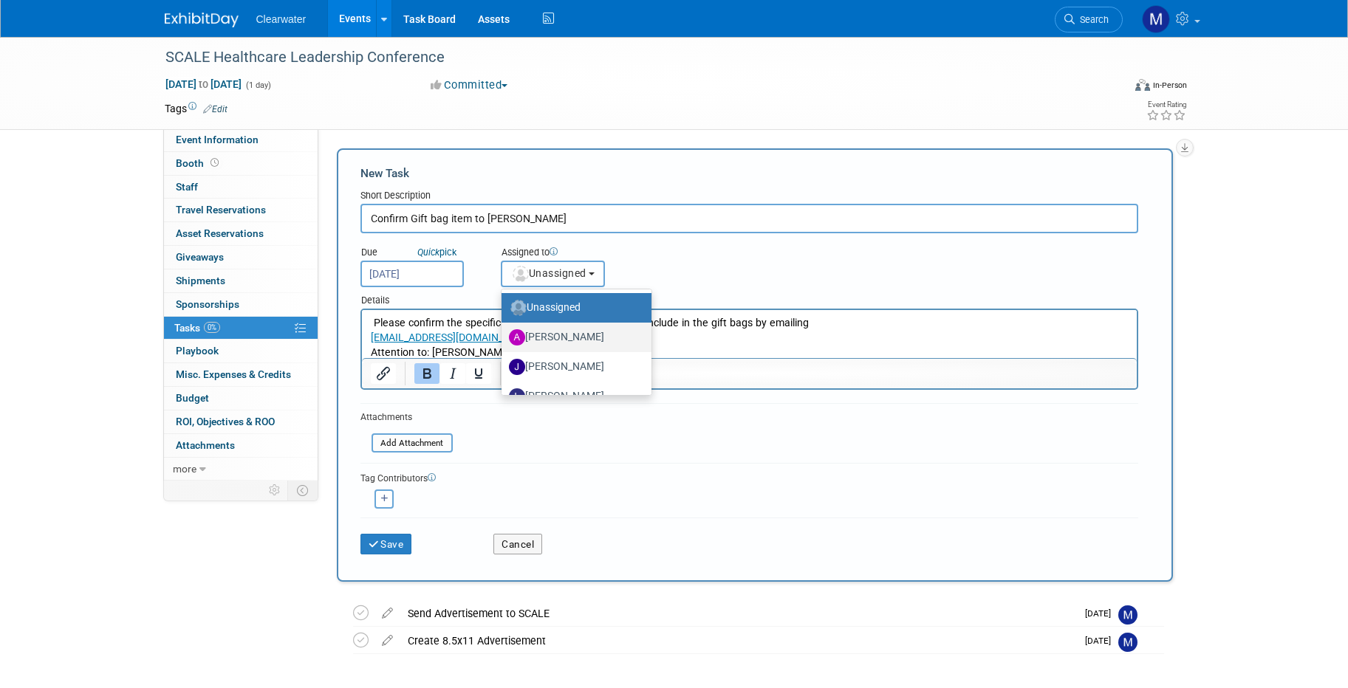
scroll to position [99, 0]
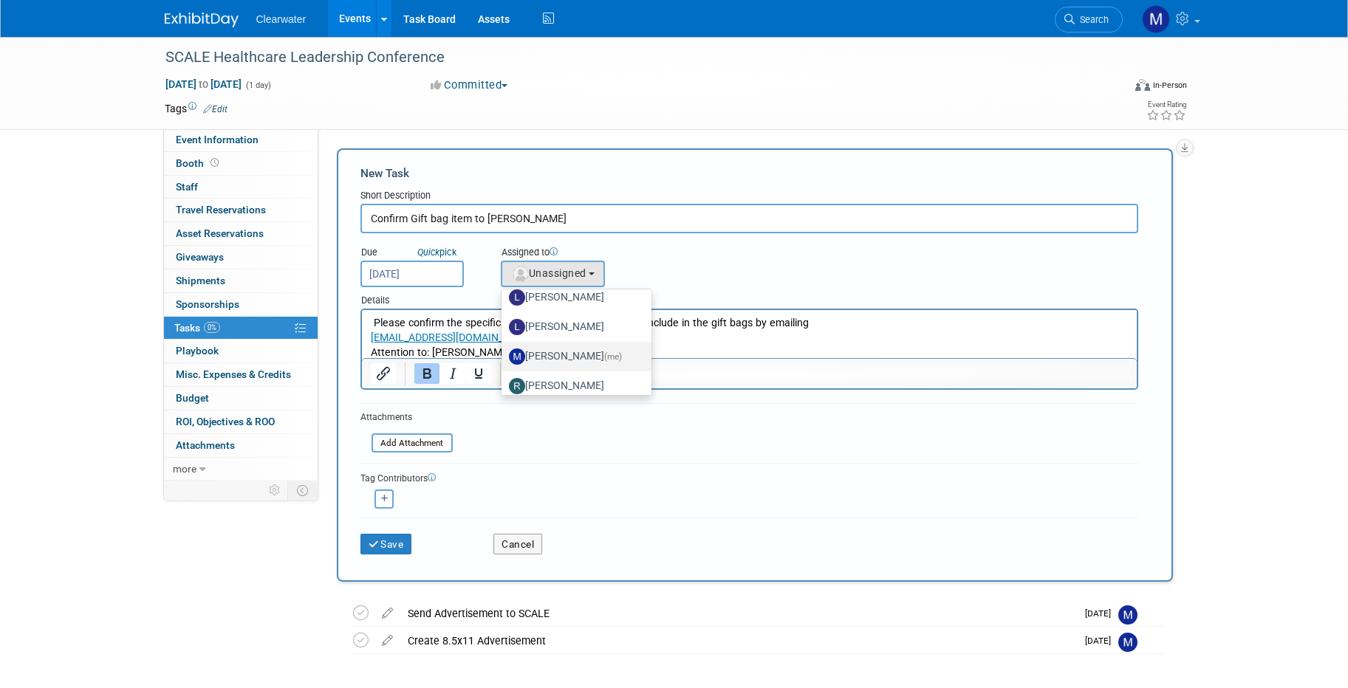
click at [586, 353] on label "Monica Pastor (me)" at bounding box center [573, 357] width 128 height 24
click at [504, 353] on input "Monica Pastor (me)" at bounding box center [499, 355] width 10 height 10
select select "64254334-9387-4d6a-96b6-2827250710f2"
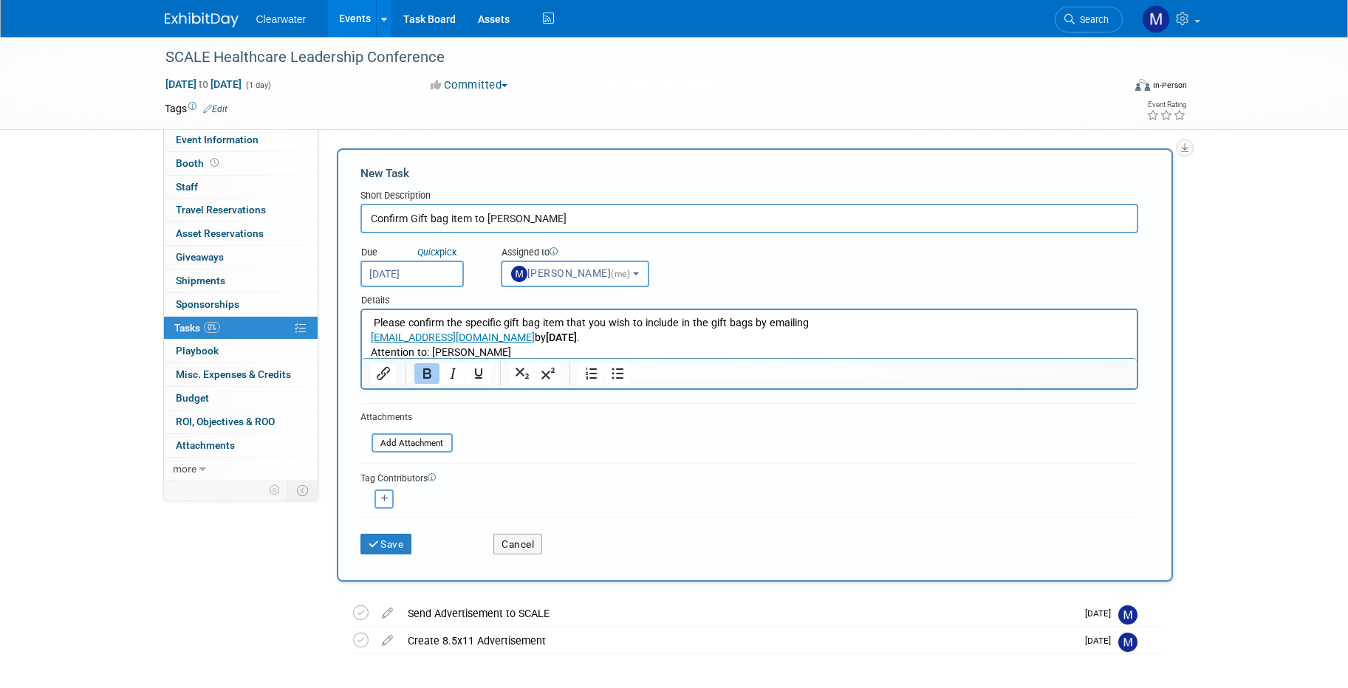
scroll to position [20, 0]
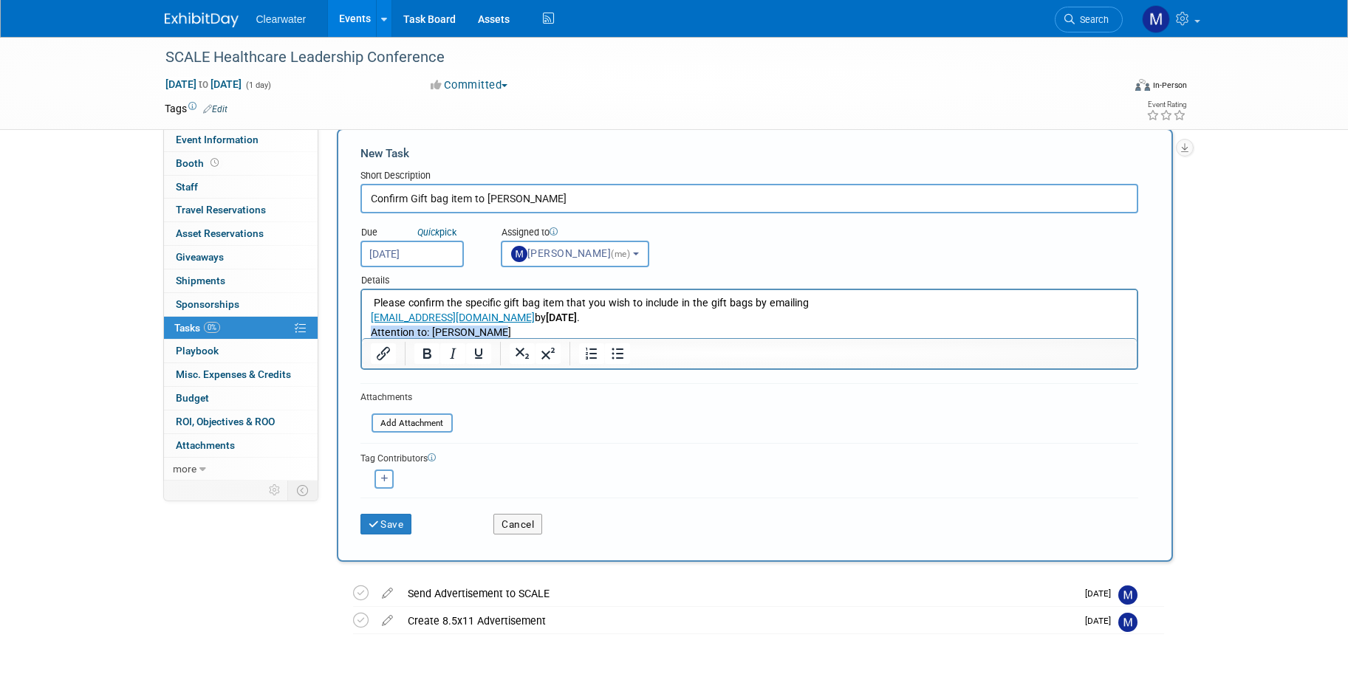
drag, startPoint x: 369, startPoint y: 333, endPoint x: 513, endPoint y: 328, distance: 144.1
click at [513, 328] on html "Please confirm the specific gift bag item that you wish to include in the gift …" at bounding box center [748, 314] width 775 height 49
click at [397, 514] on button "Save" at bounding box center [386, 524] width 52 height 21
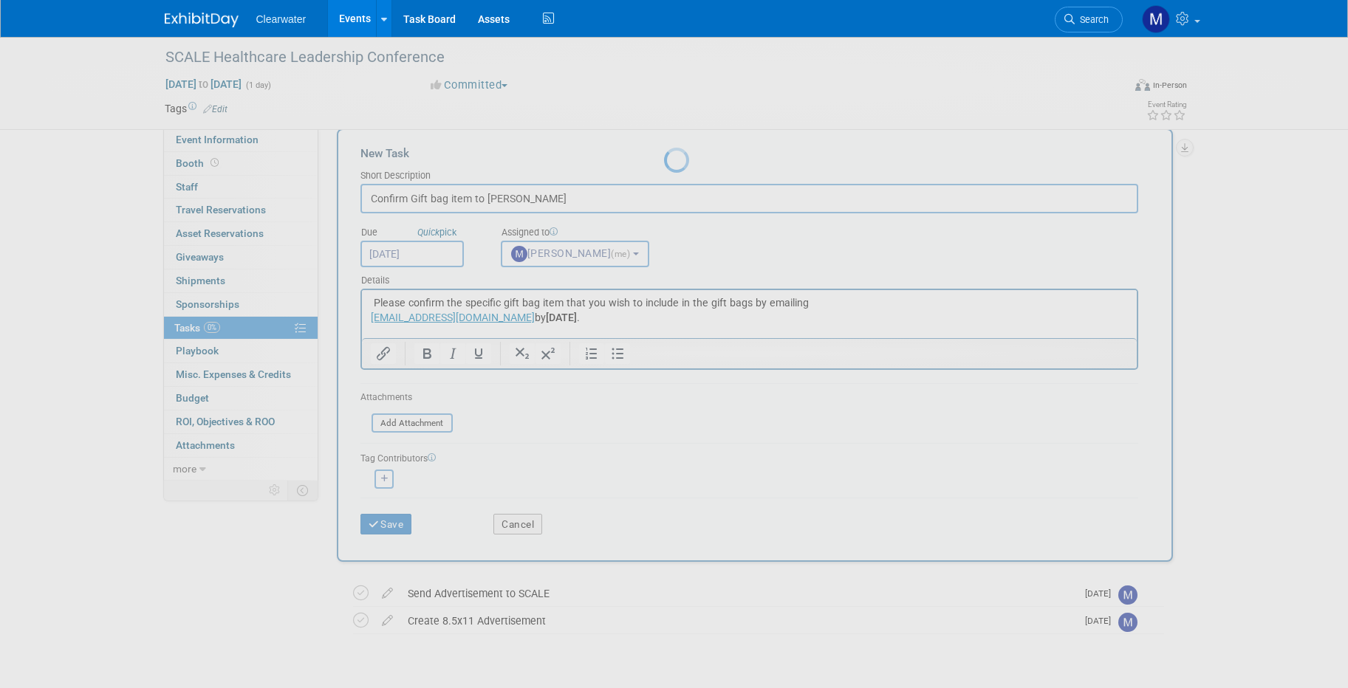
scroll to position [0, 0]
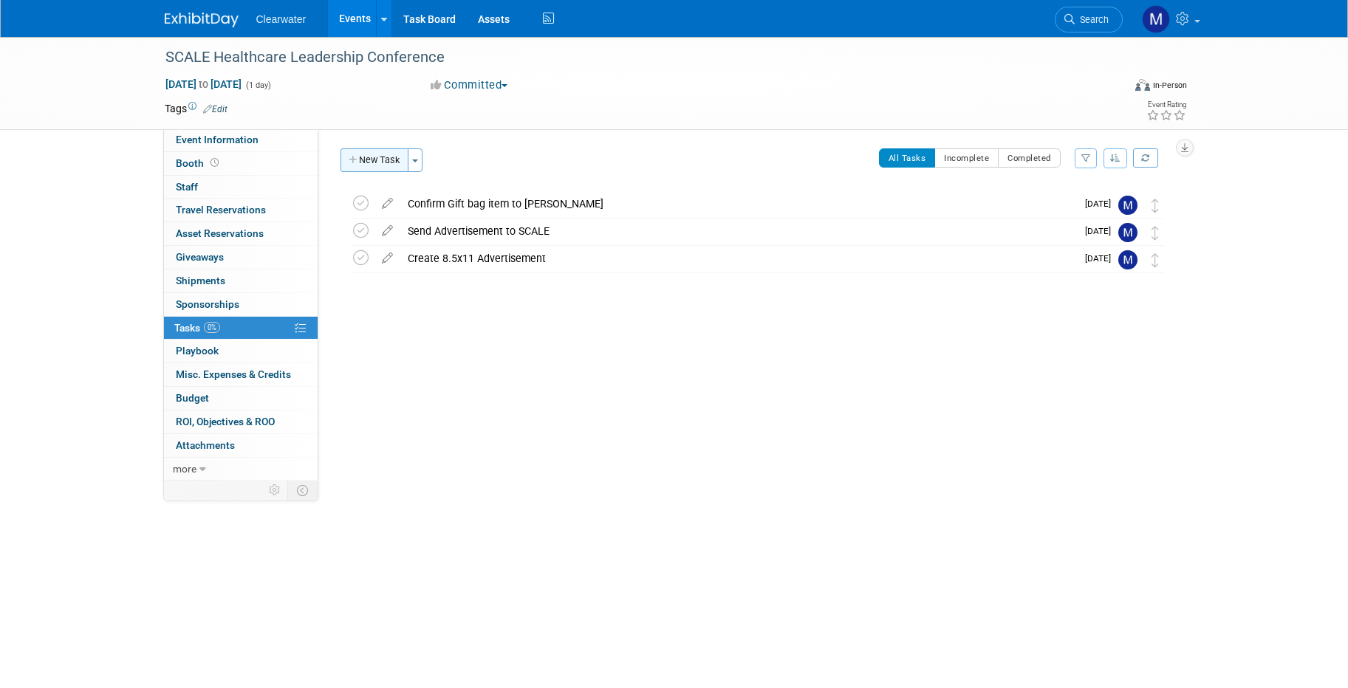
click at [386, 157] on button "New Task" at bounding box center [375, 160] width 68 height 24
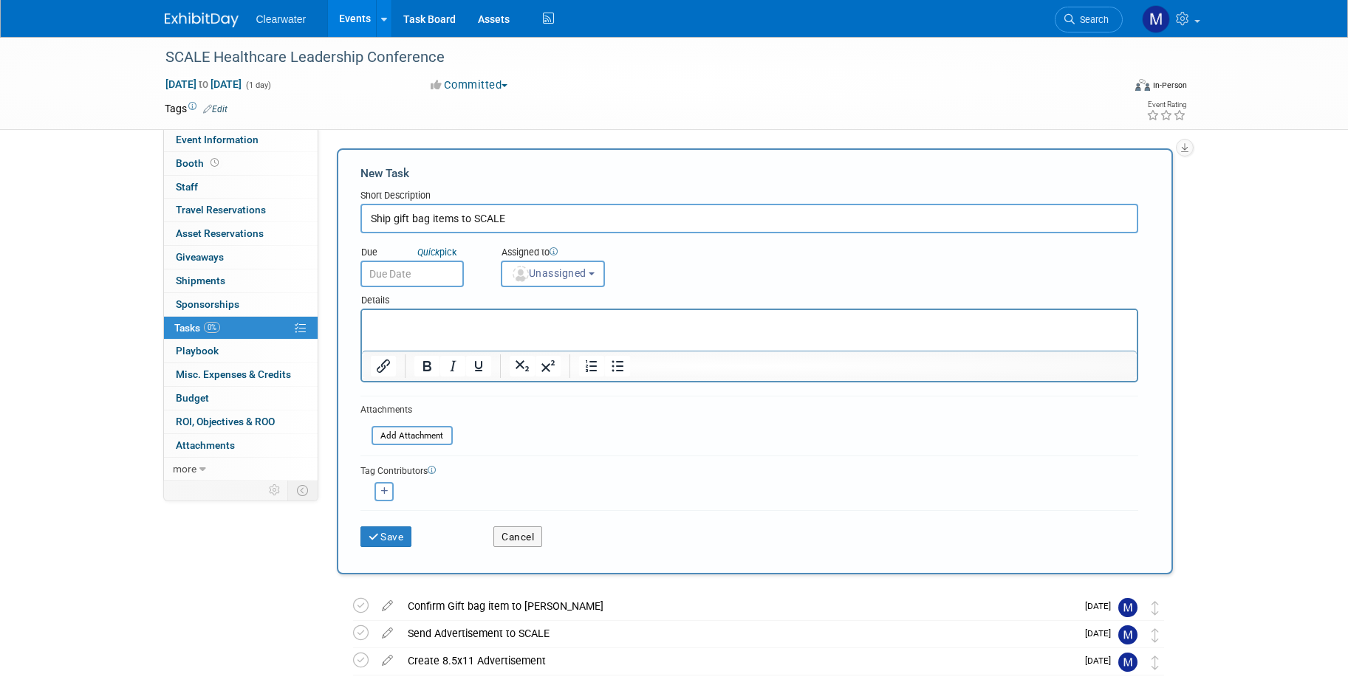
type input "Ship gift bag items to SCALE"
click at [541, 329] on p "Rich Text Area. Press ALT-0 for help." at bounding box center [749, 323] width 758 height 15
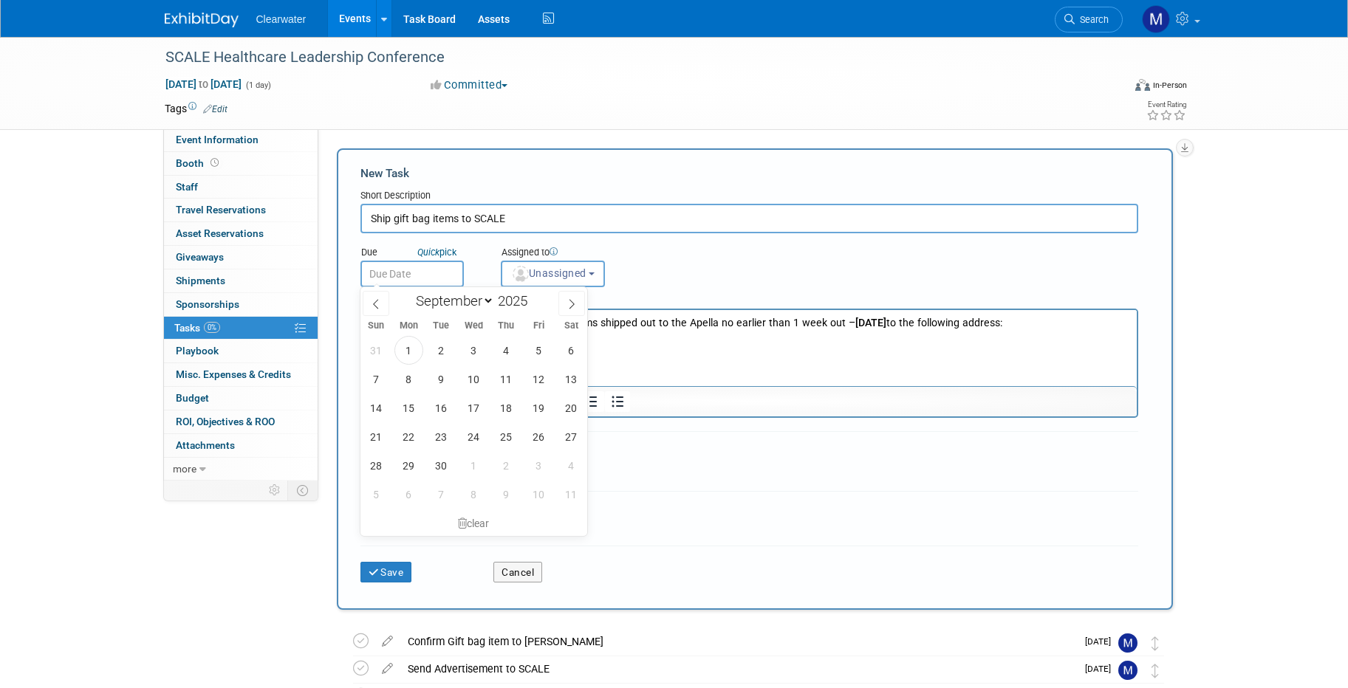
click at [439, 284] on input "text" at bounding box center [411, 274] width 103 height 27
click at [562, 312] on span at bounding box center [571, 303] width 27 height 25
select select "9"
click at [442, 373] on span "7" at bounding box center [441, 379] width 29 height 29
type input "Oct 7, 2025"
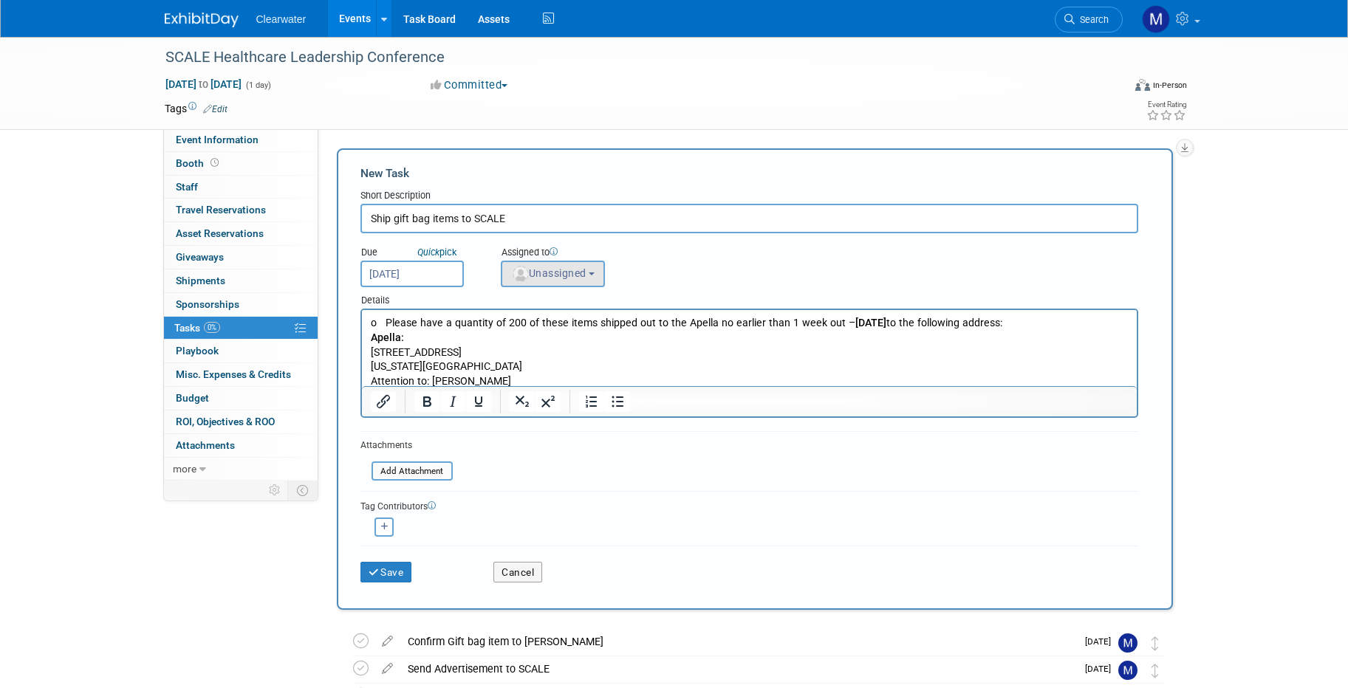
click at [605, 284] on button "Unassigned" at bounding box center [553, 274] width 105 height 27
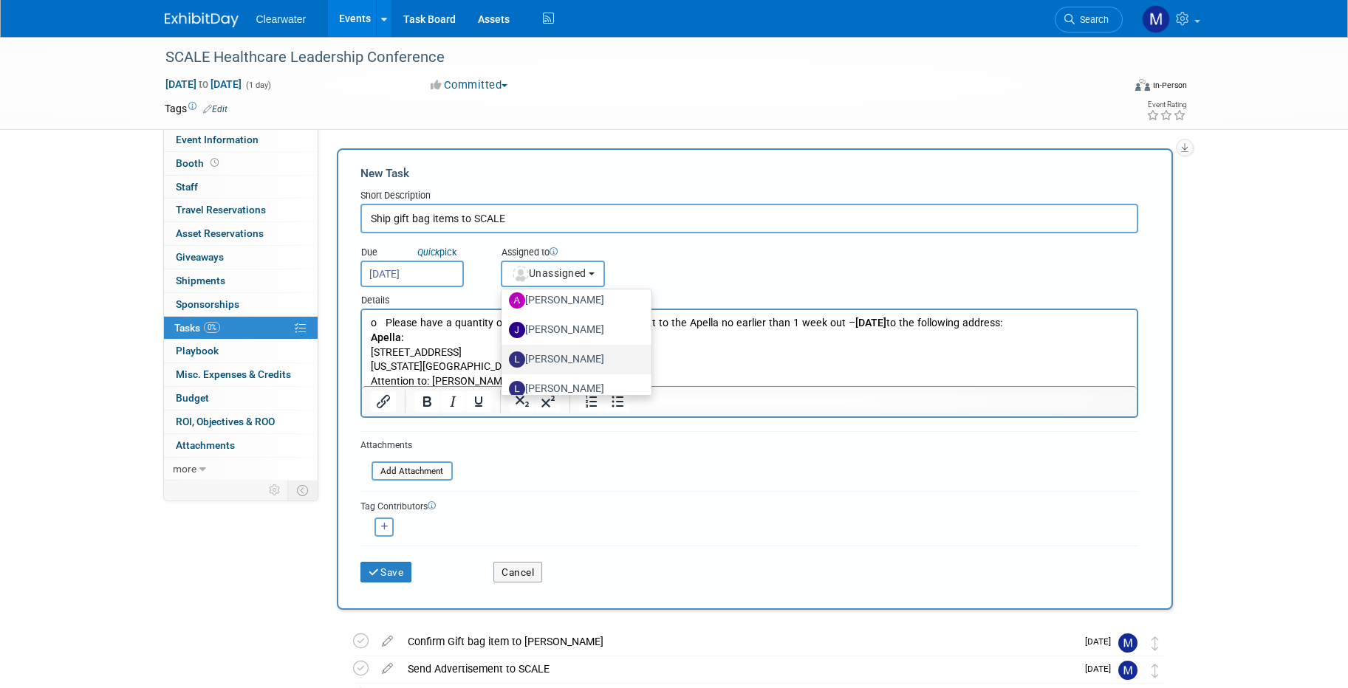
scroll to position [88, 0]
click at [586, 368] on label "Monica Pastor (me)" at bounding box center [573, 368] width 128 height 24
click at [504, 368] on input "Monica Pastor (me)" at bounding box center [499, 366] width 10 height 10
select select "64254334-9387-4d6a-96b6-2827250710f2"
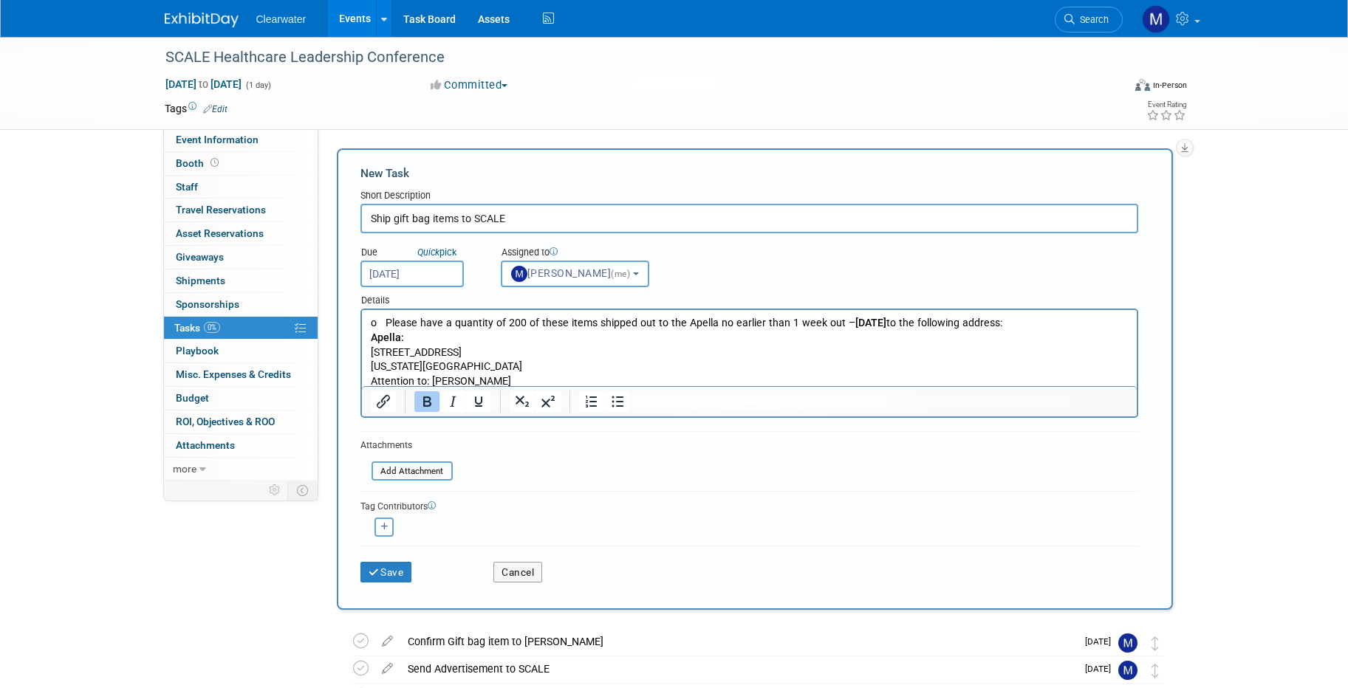
click at [706, 341] on p "Apella:" at bounding box center [749, 338] width 758 height 15
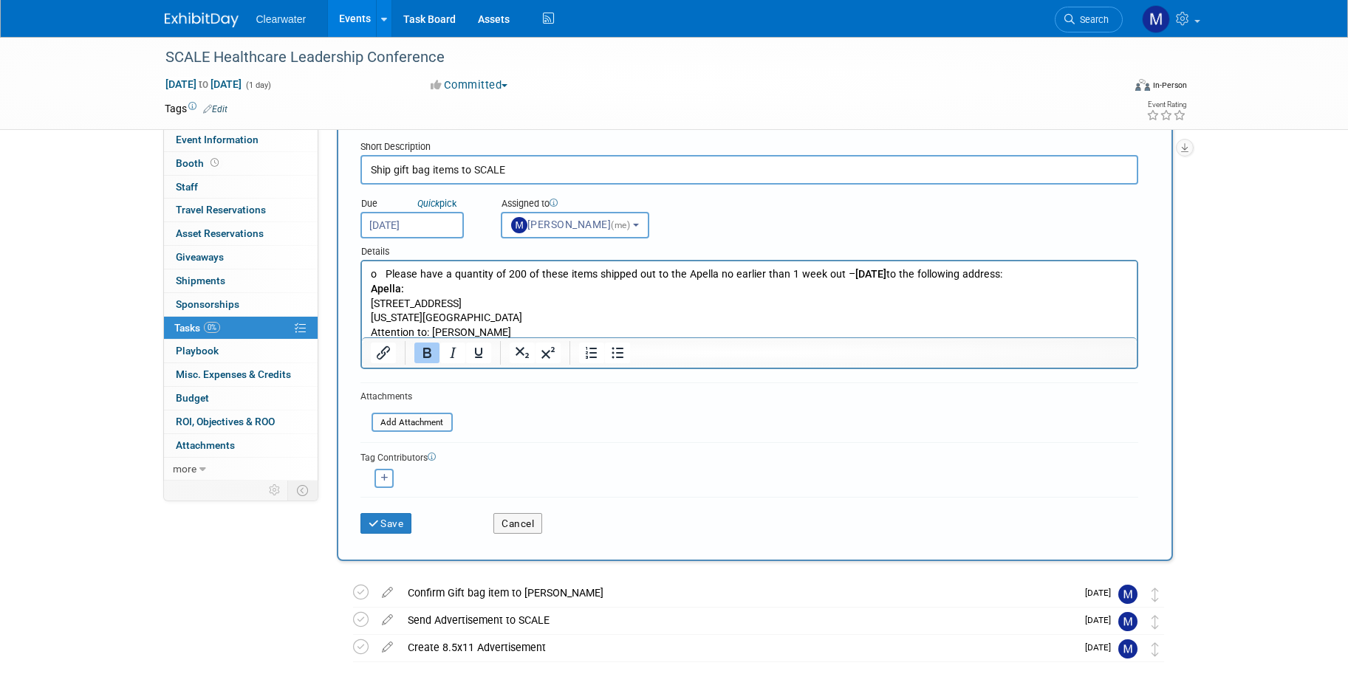
scroll to position [69, 0]
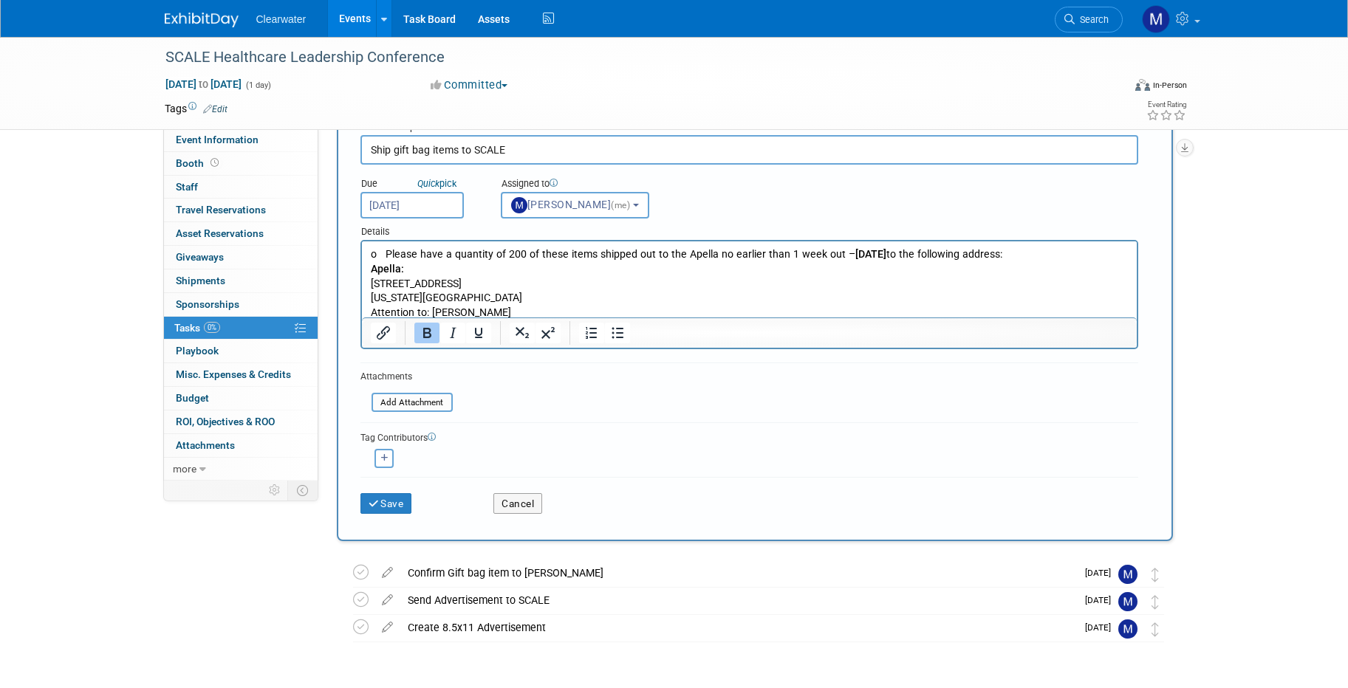
click at [469, 285] on p "450 E 29th Street" at bounding box center [749, 284] width 758 height 15
click at [461, 291] on p "New York, NY 10016" at bounding box center [749, 298] width 758 height 15
click at [391, 497] on button "Save" at bounding box center [386, 503] width 52 height 21
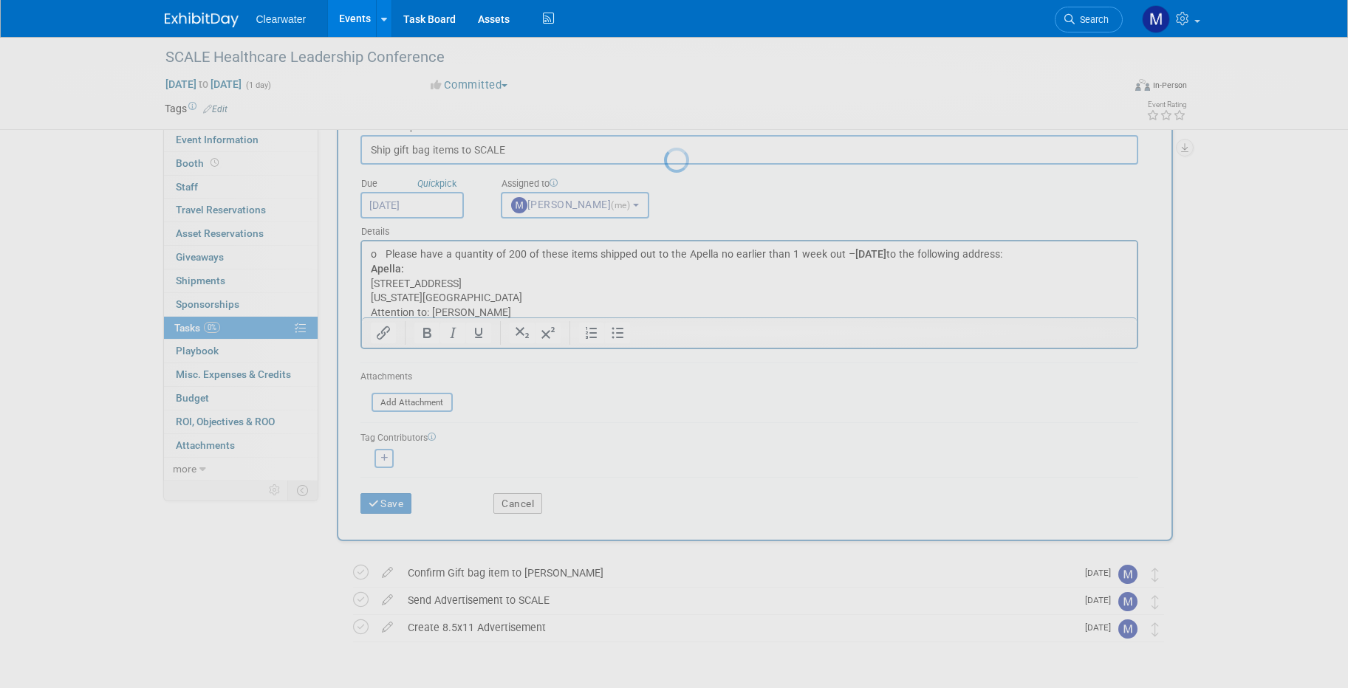
scroll to position [0, 0]
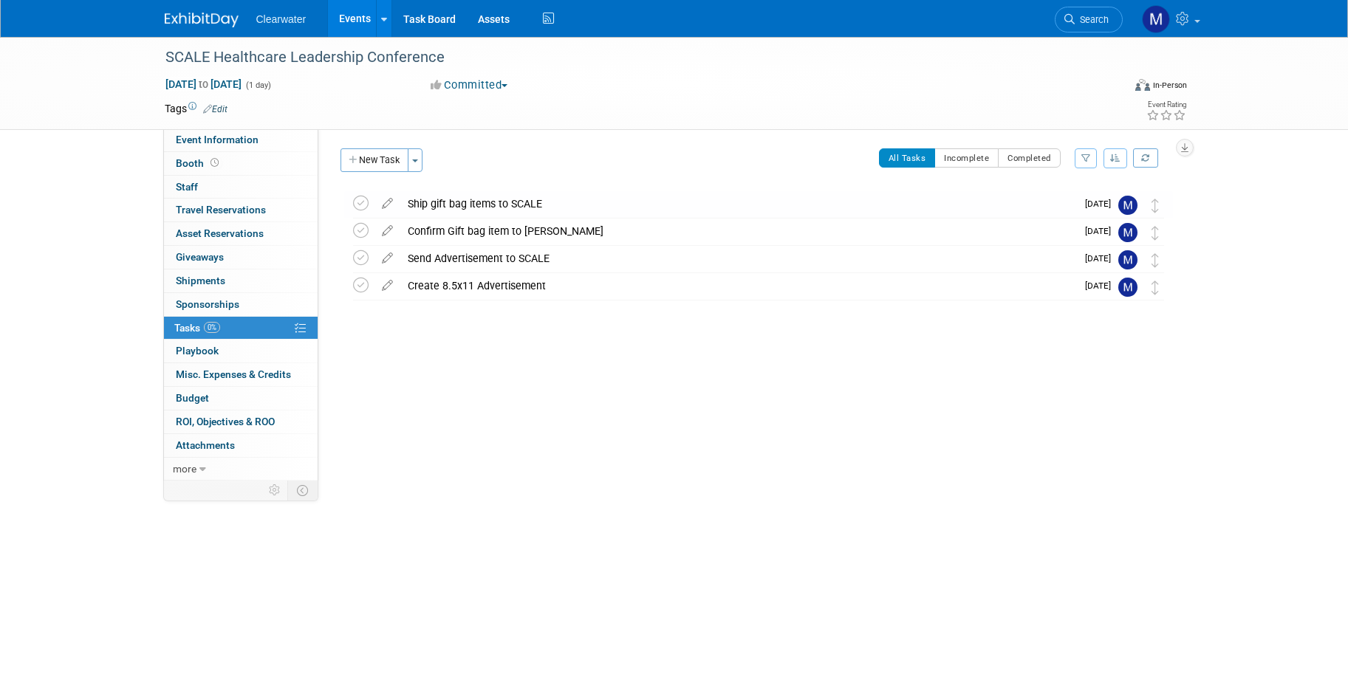
click at [666, 378] on div "Salesforce Campaign: Edit Lead Tracker: Edit Event Notes: Edit X Pre-Attendee L…" at bounding box center [751, 300] width 866 height 343
click at [219, 107] on link "Edit" at bounding box center [215, 109] width 24 height 10
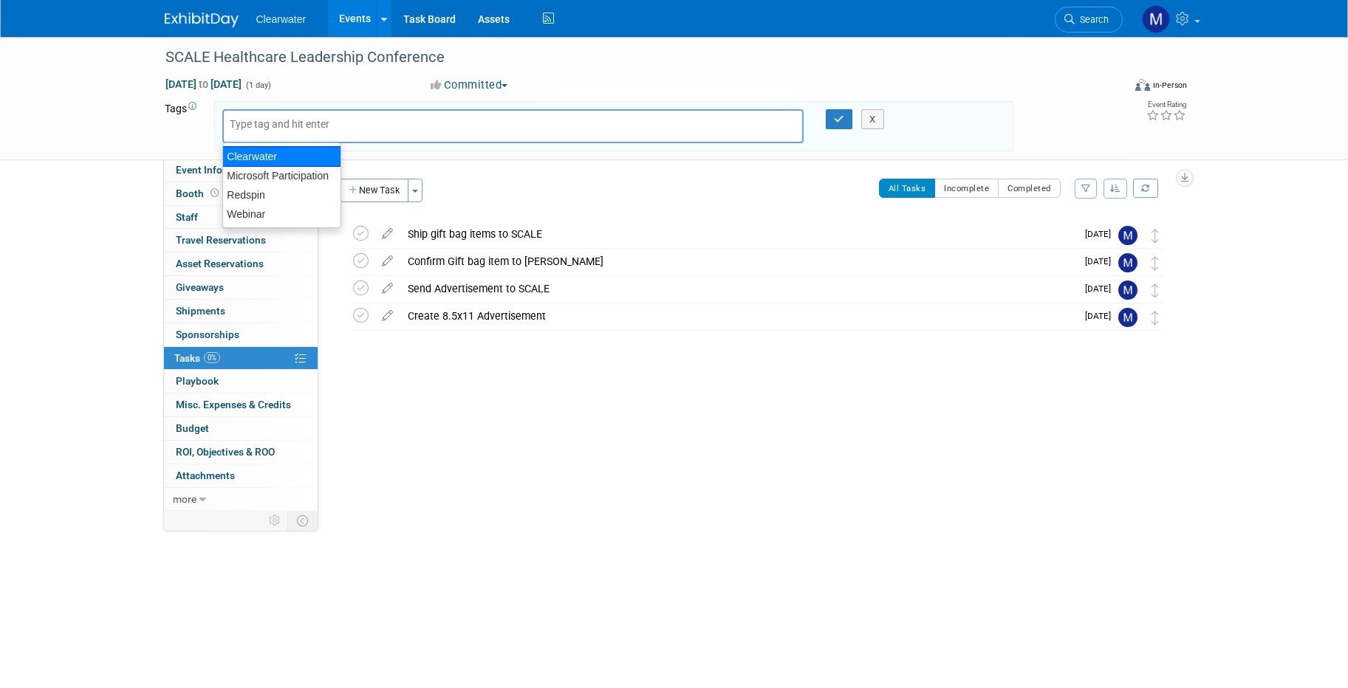
click at [285, 156] on div "Clearwater" at bounding box center [281, 156] width 119 height 21
type input "Clearwater"
click at [833, 123] on button "button" at bounding box center [839, 119] width 27 height 21
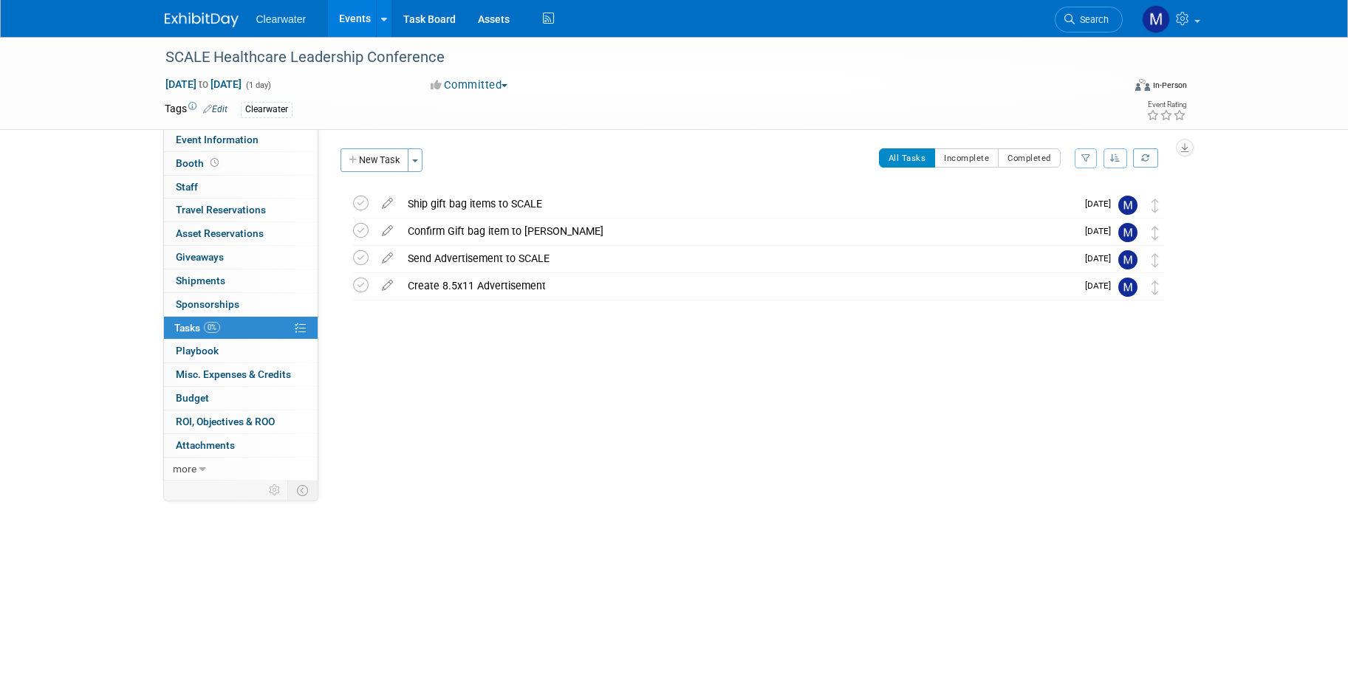
click at [614, 208] on div "Ship gift bag items to SCALE" at bounding box center [738, 203] width 676 height 25
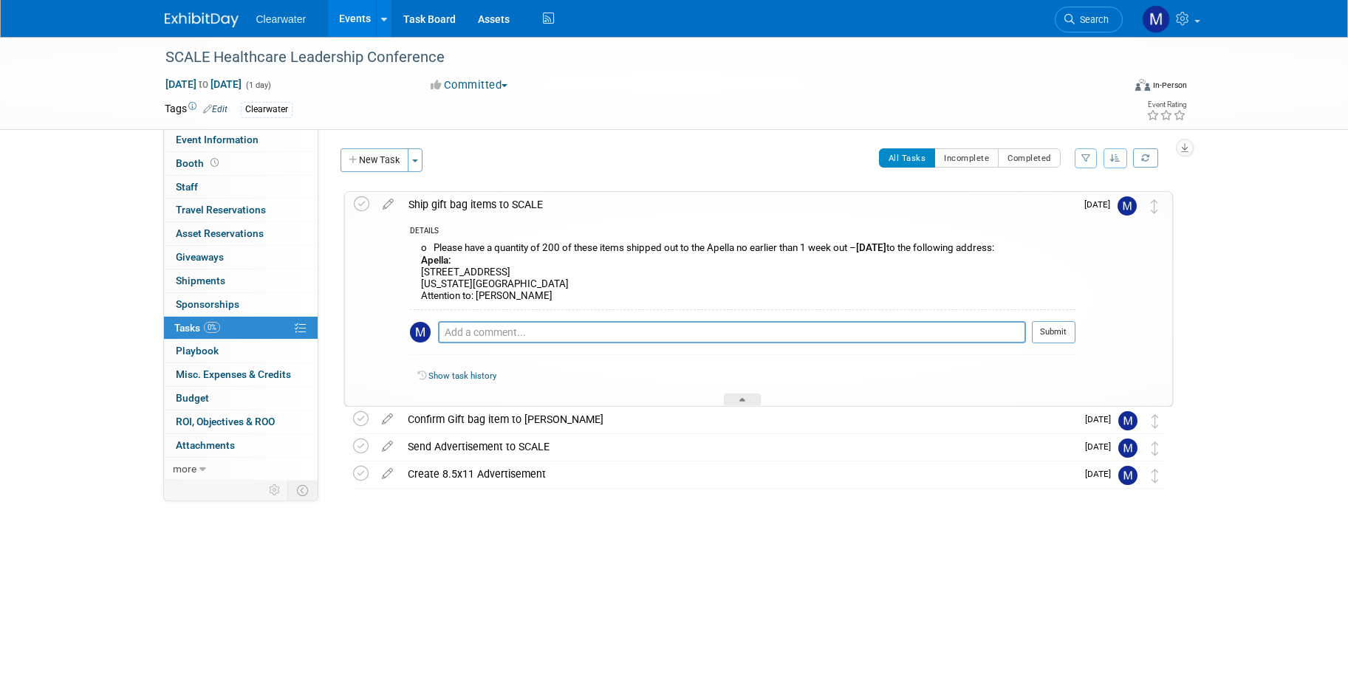
click at [753, 557] on div "SCALE Healthcare Leadership Conference Oct 14, 2025 to Oct 14, 2025 (1 day) Oct…" at bounding box center [674, 308] width 1348 height 542
click at [1209, 329] on div "SCALE Healthcare Leadership Conference Oct 14, 2025 to Oct 14, 2025 (1 day) Oct…" at bounding box center [674, 308] width 1348 height 542
click at [1265, 275] on div "SCALE Healthcare Leadership Conference Oct 14, 2025 to Oct 14, 2025 (1 day) Oct…" at bounding box center [674, 308] width 1348 height 542
